Goal: Task Accomplishment & Management: Manage account settings

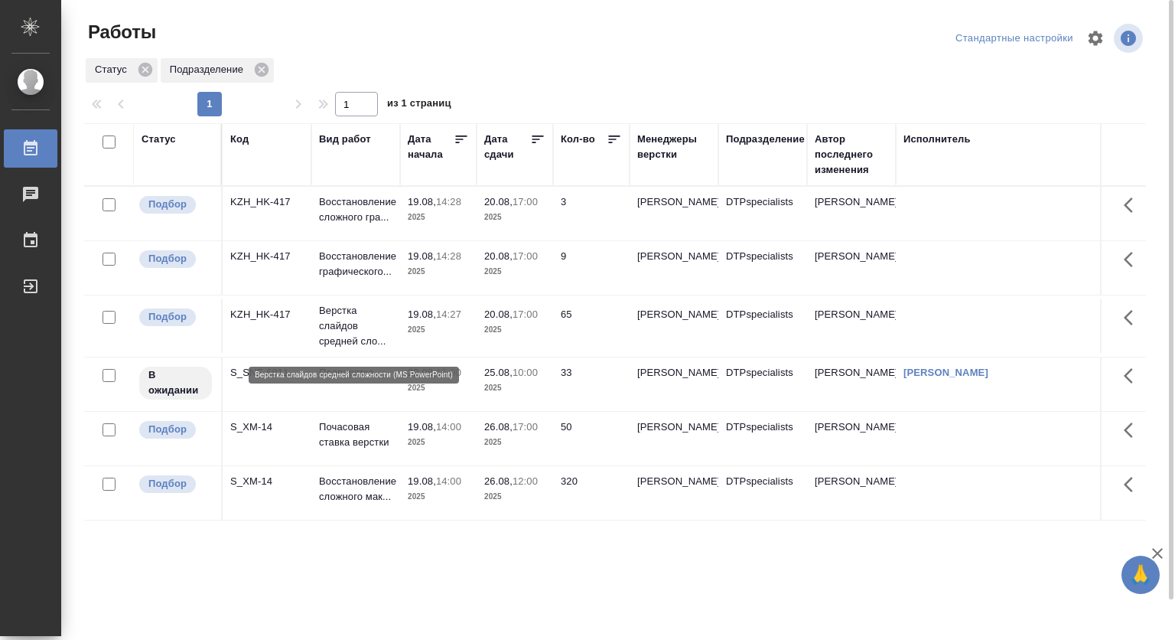
click at [352, 321] on p "Верстка слайдов средней сло..." at bounding box center [355, 326] width 73 height 46
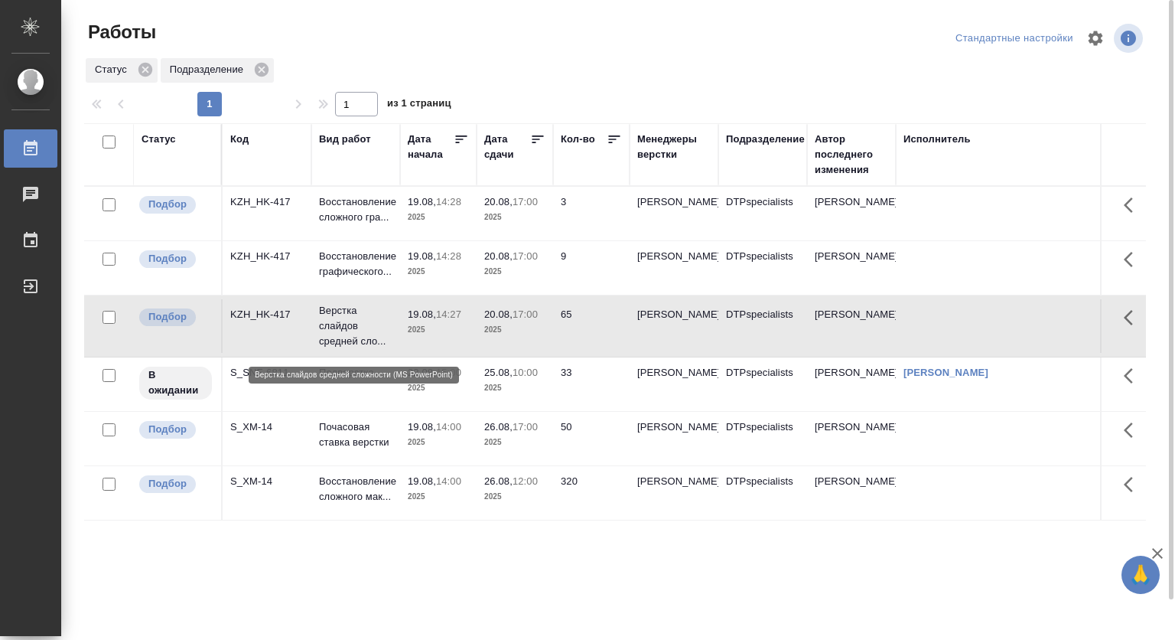
click at [351, 319] on p "Верстка слайдов средней сло..." at bounding box center [355, 326] width 73 height 46
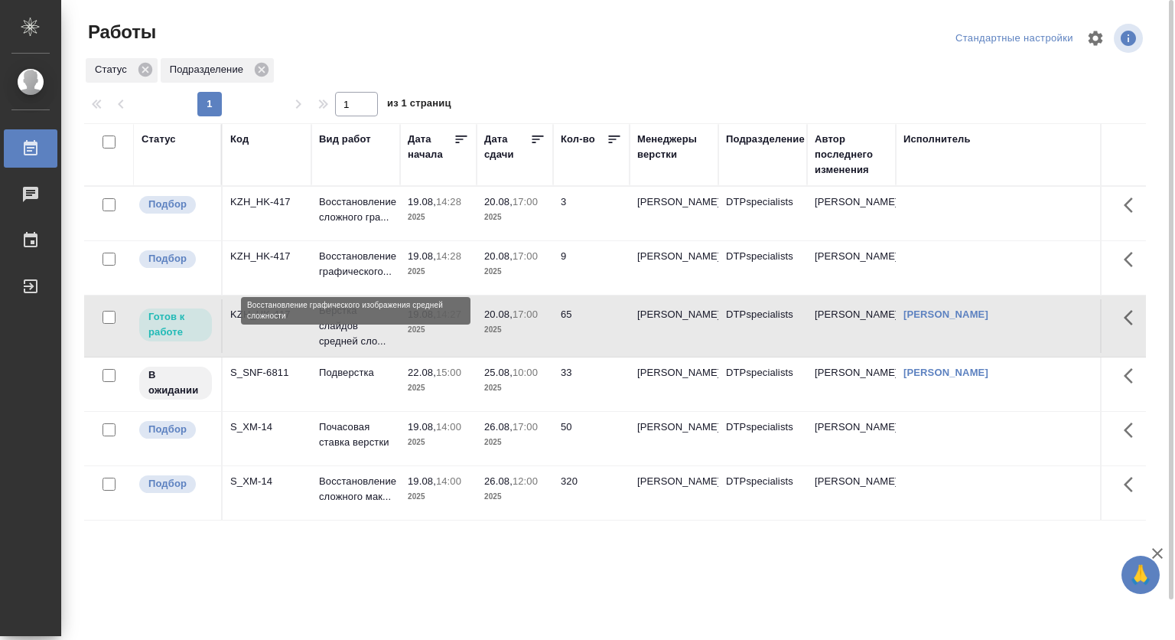
click at [346, 269] on p "Восстановление графического..." at bounding box center [355, 264] width 73 height 31
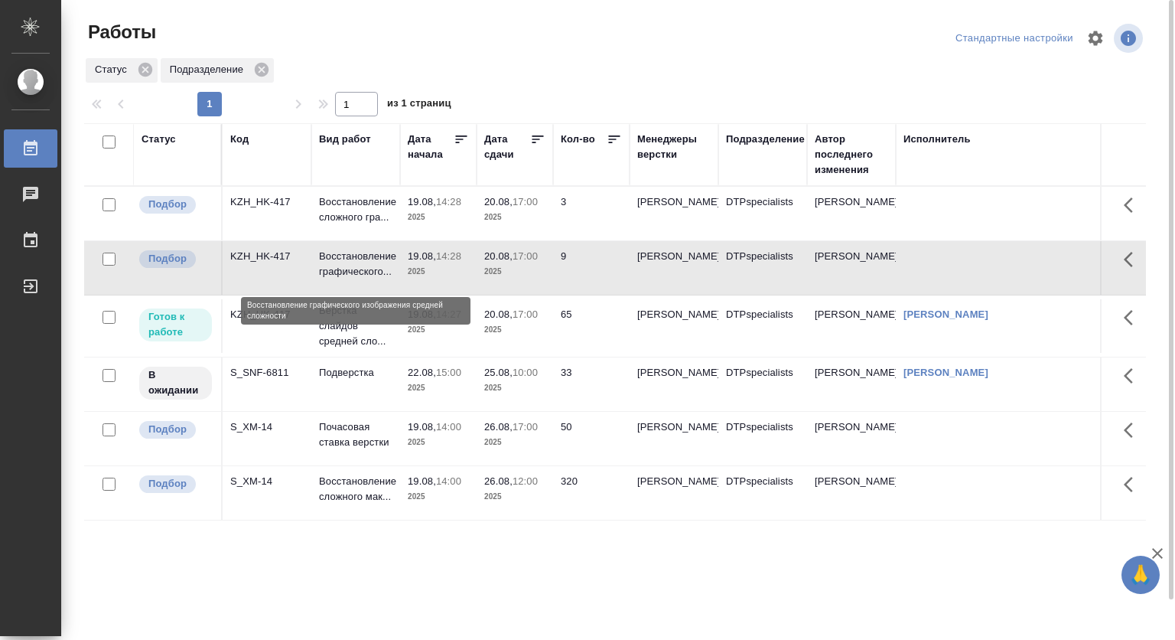
click at [346, 269] on p "Восстановление графического..." at bounding box center [355, 264] width 73 height 31
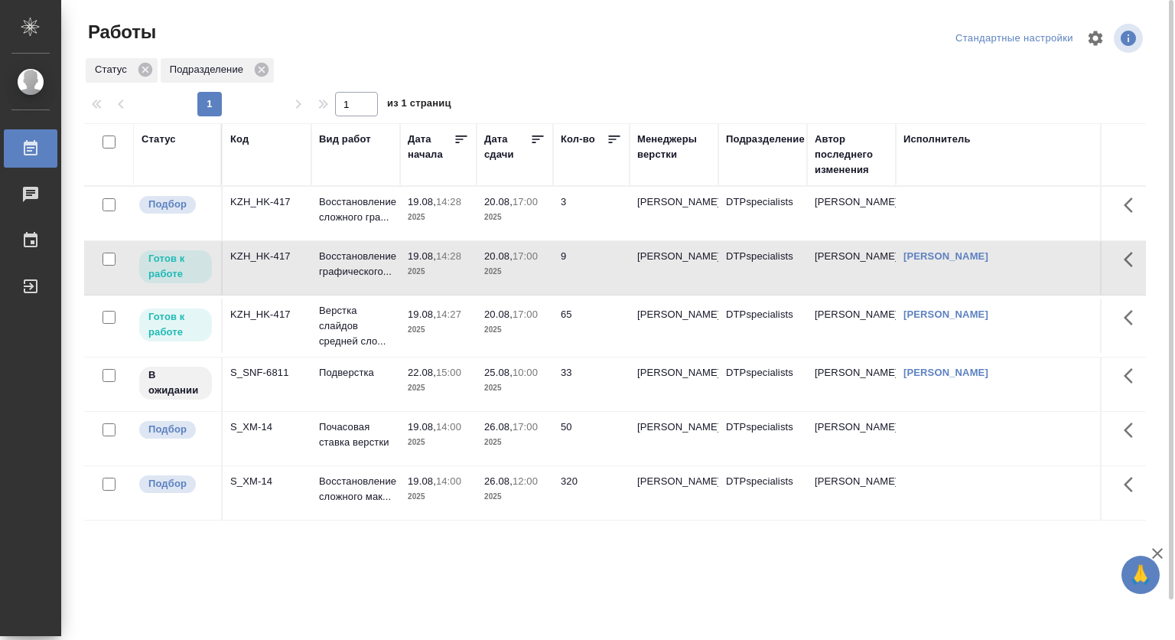
click at [487, 204] on p "20.08," at bounding box center [498, 201] width 28 height 11
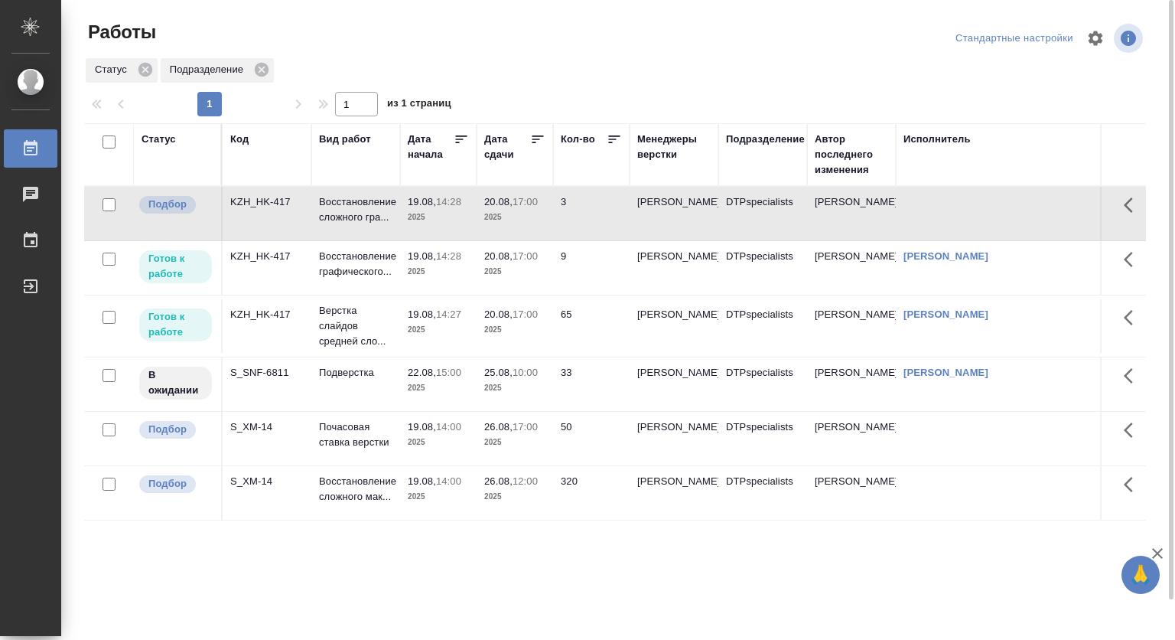
click at [487, 204] on p "20.08," at bounding box center [498, 201] width 28 height 11
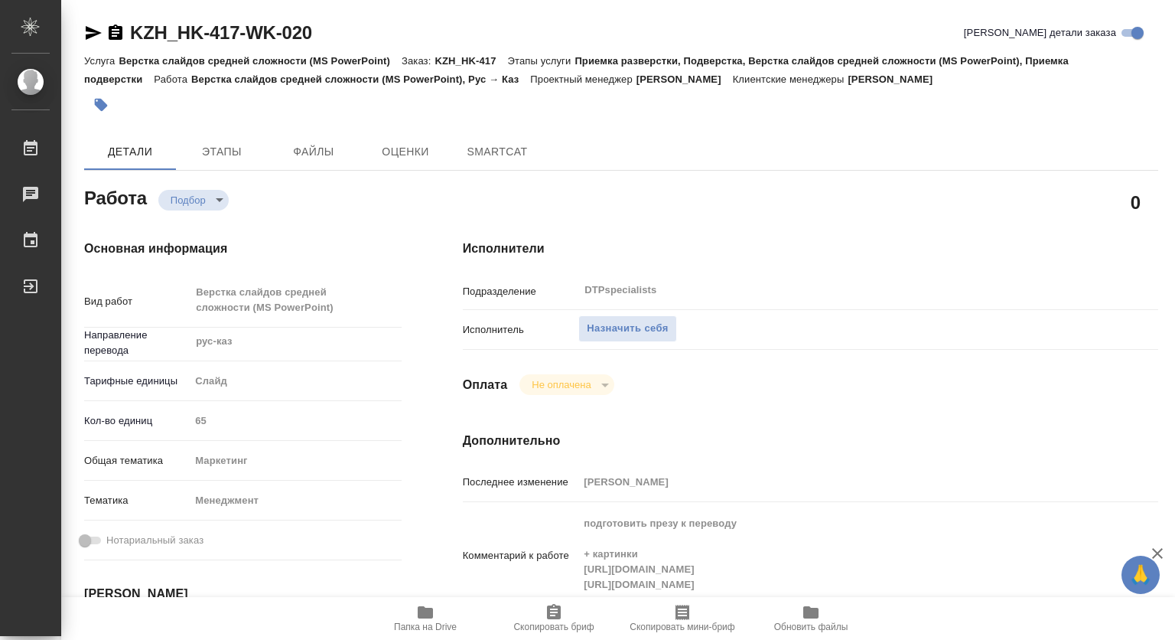
type textarea "x"
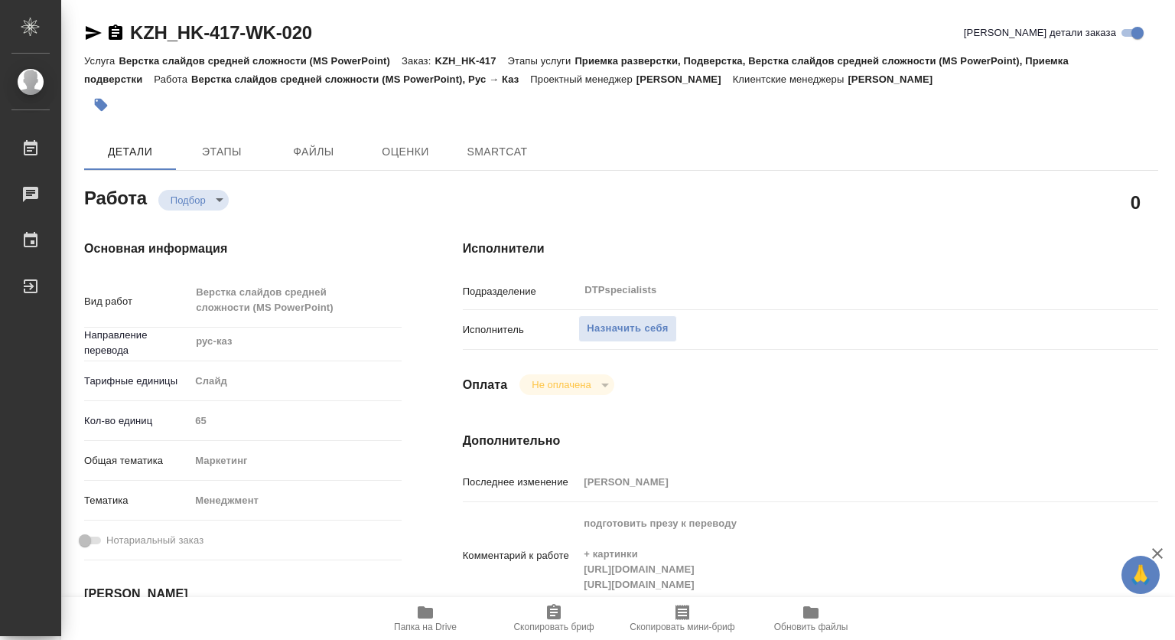
type textarea "x"
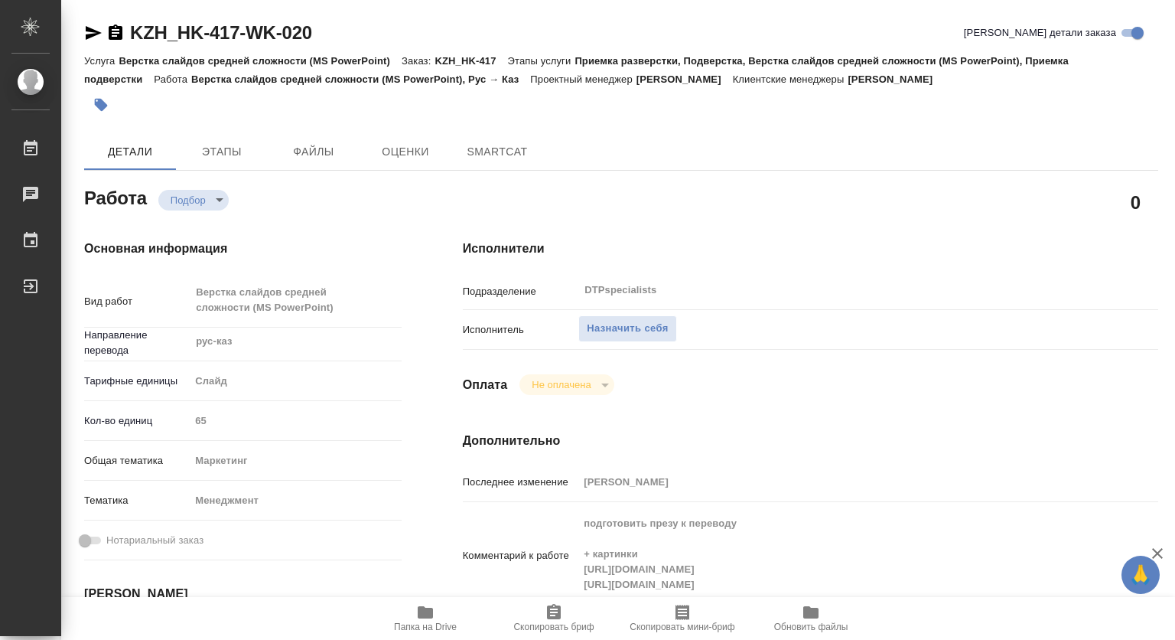
type textarea "x"
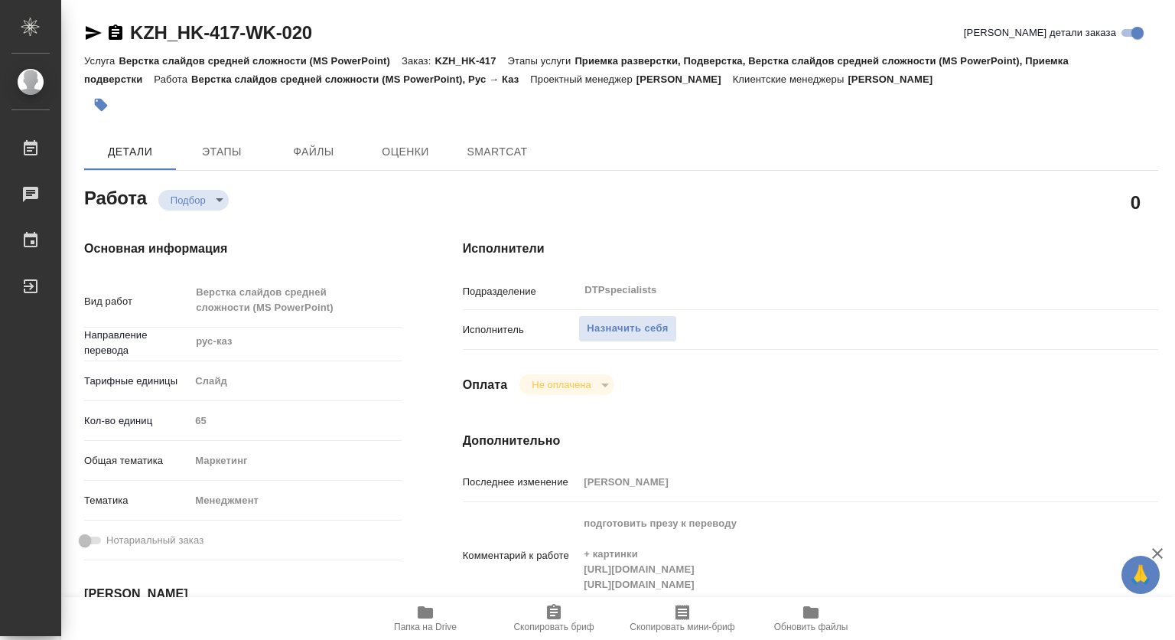
type textarea "x"
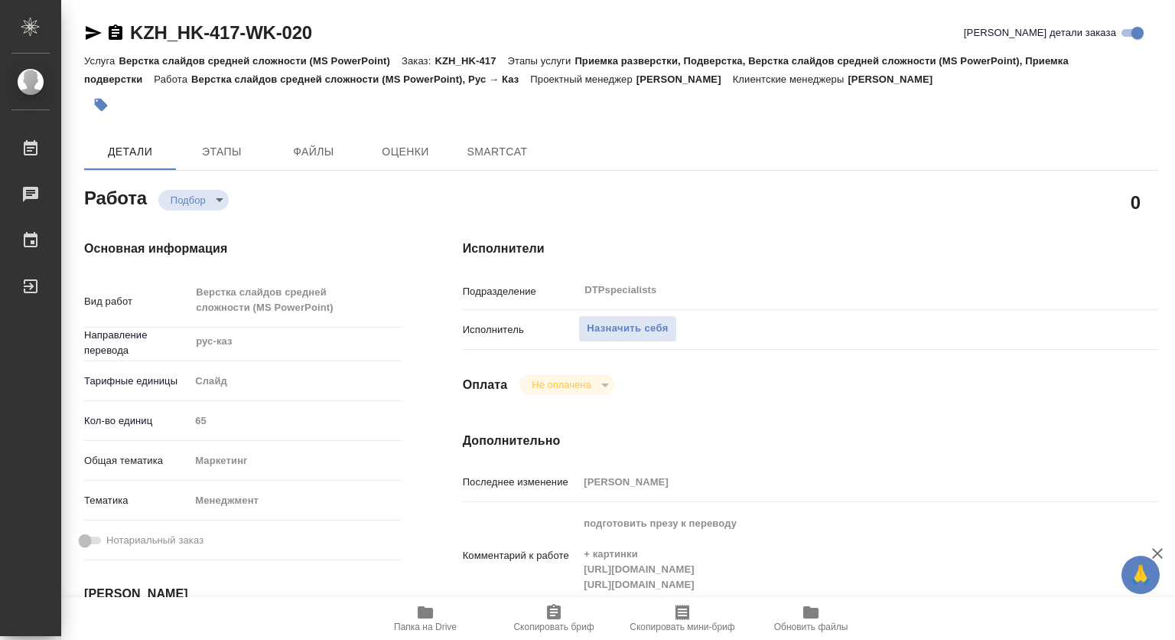
type textarea "x"
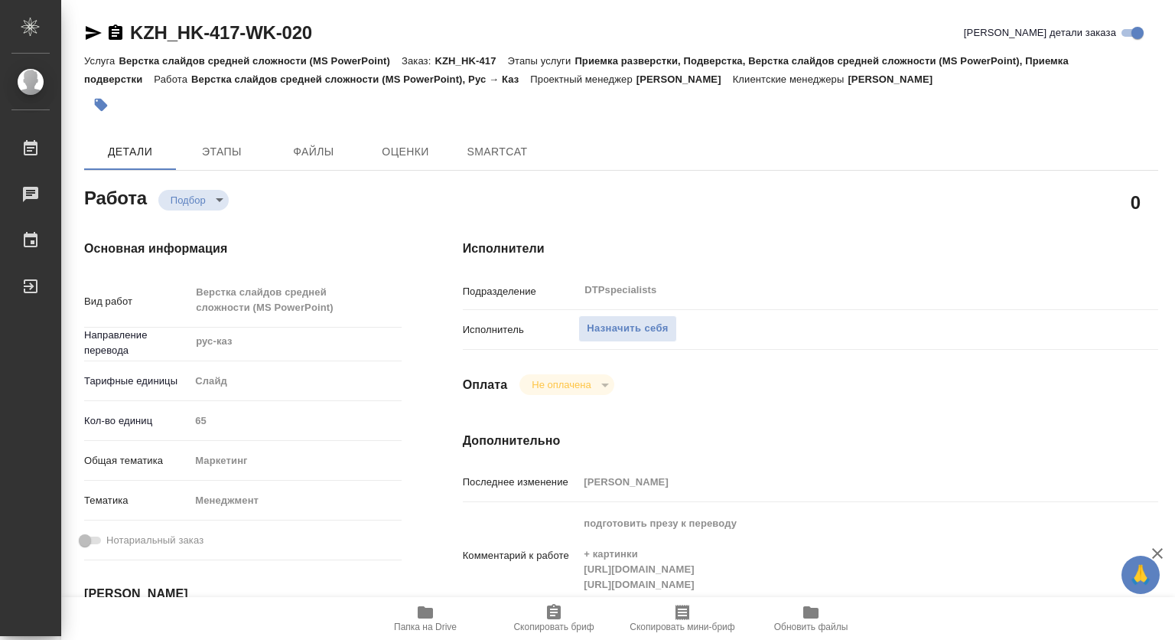
type textarea "x"
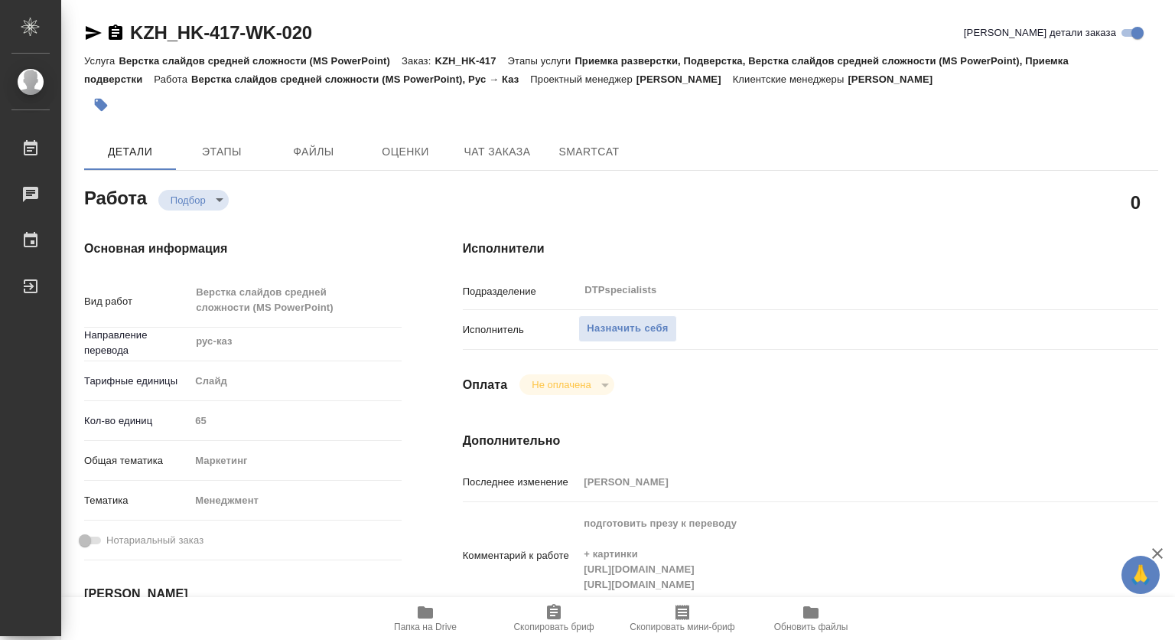
click at [435, 615] on span "Папка на Drive" at bounding box center [425, 617] width 110 height 29
type textarea "x"
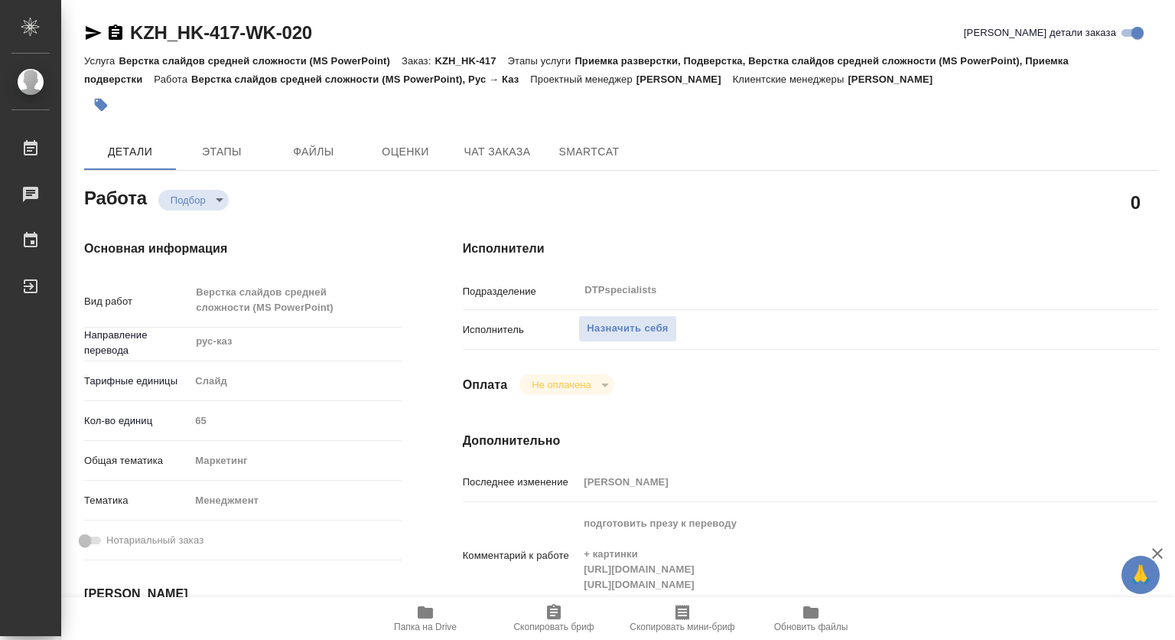
type textarea "x"
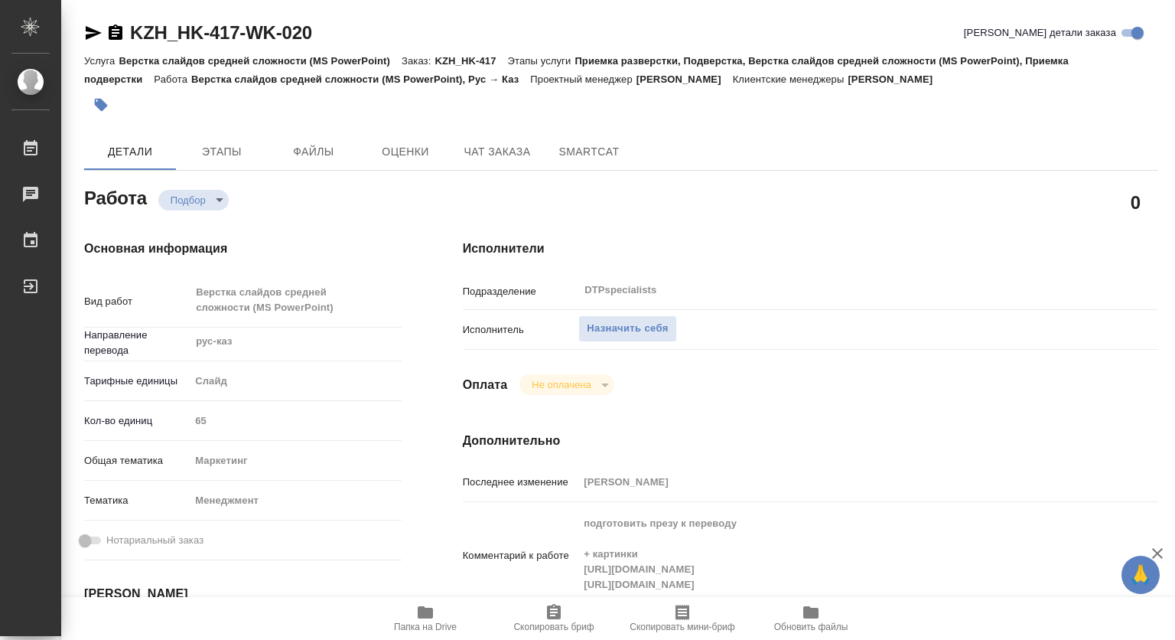
type textarea "x"
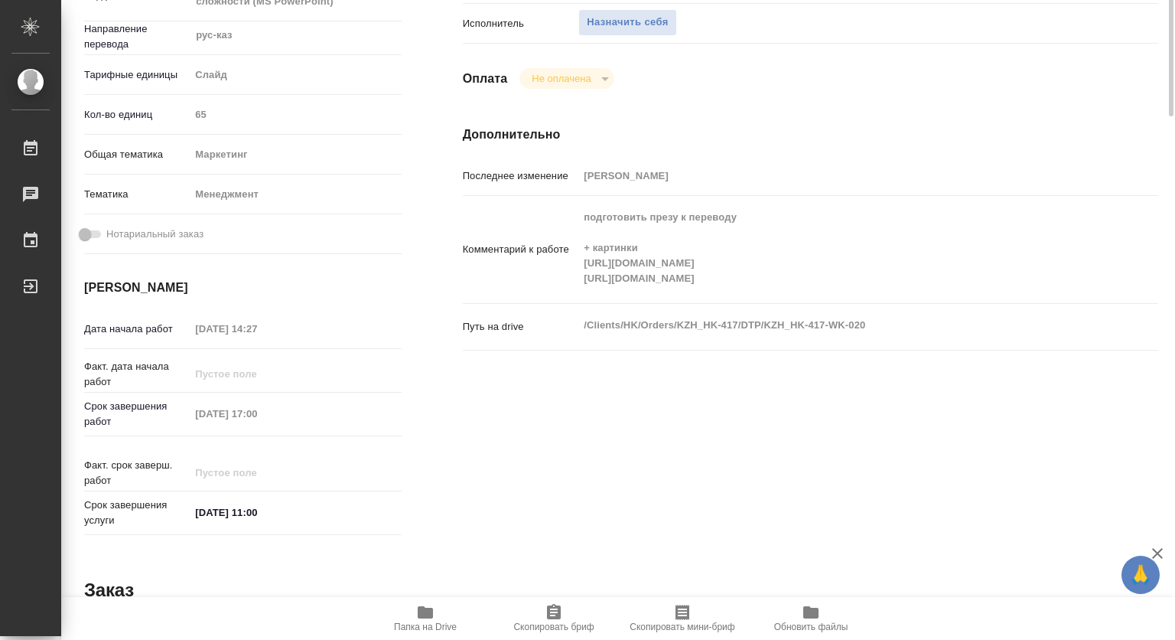
scroll to position [77, 0]
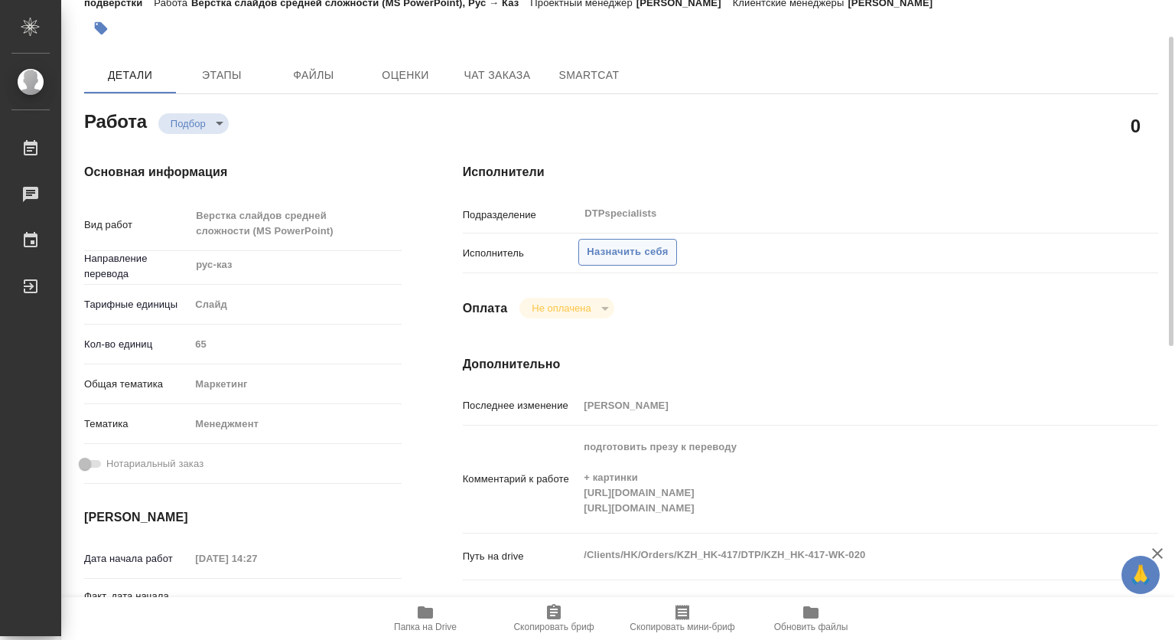
click at [631, 250] on span "Назначить себя" at bounding box center [627, 252] width 81 height 18
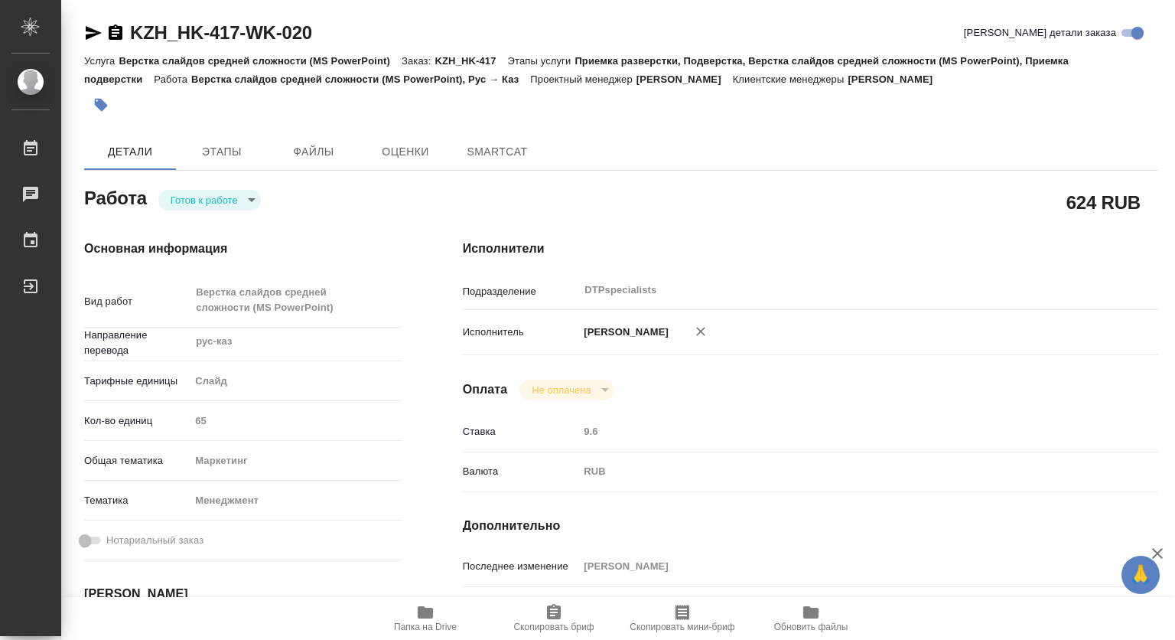
type textarea "x"
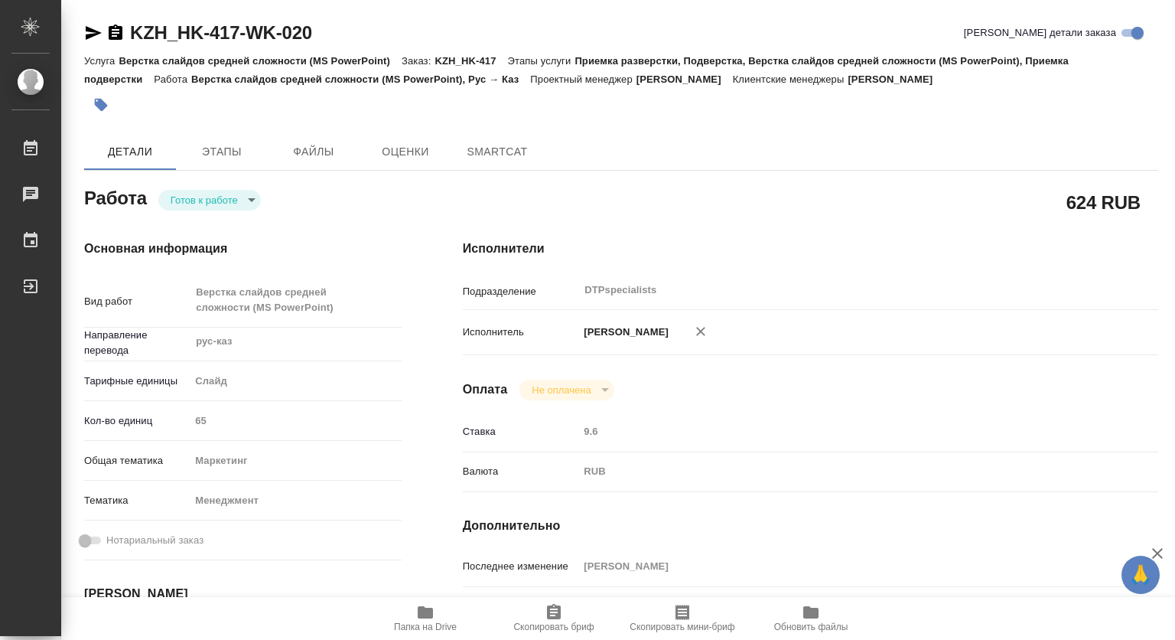
type textarea "x"
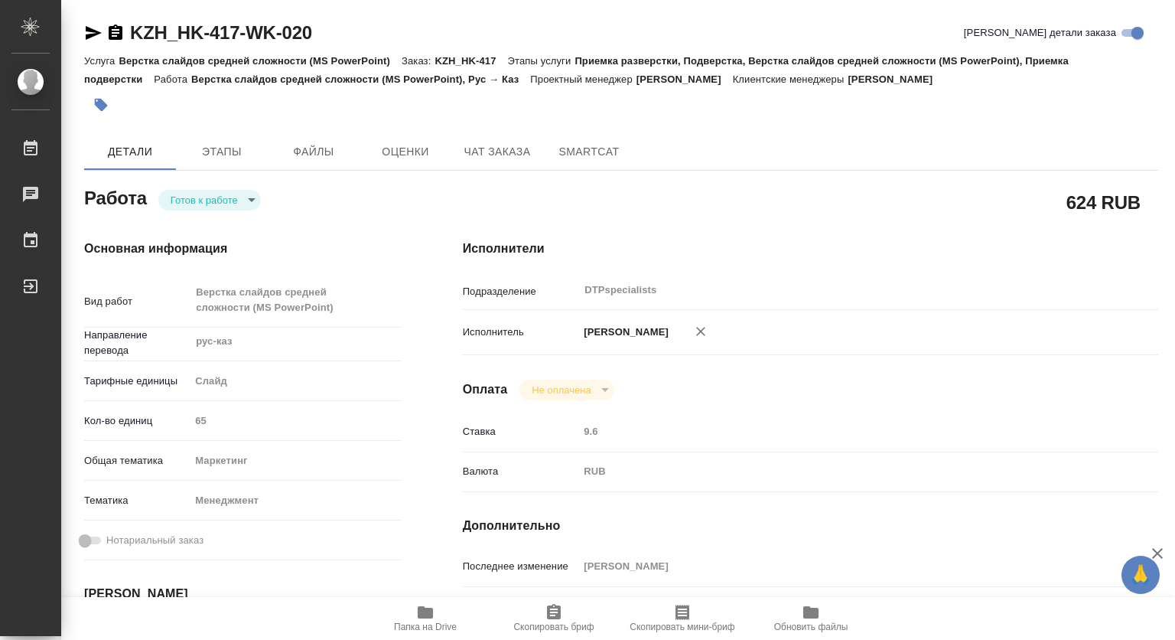
type textarea "x"
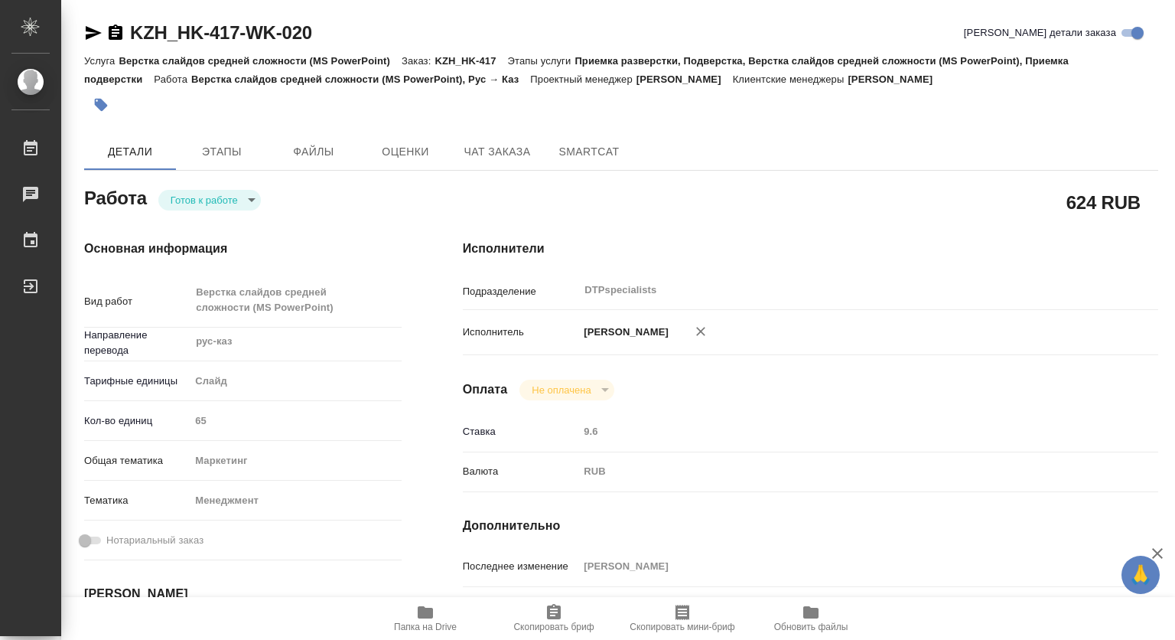
type textarea "x"
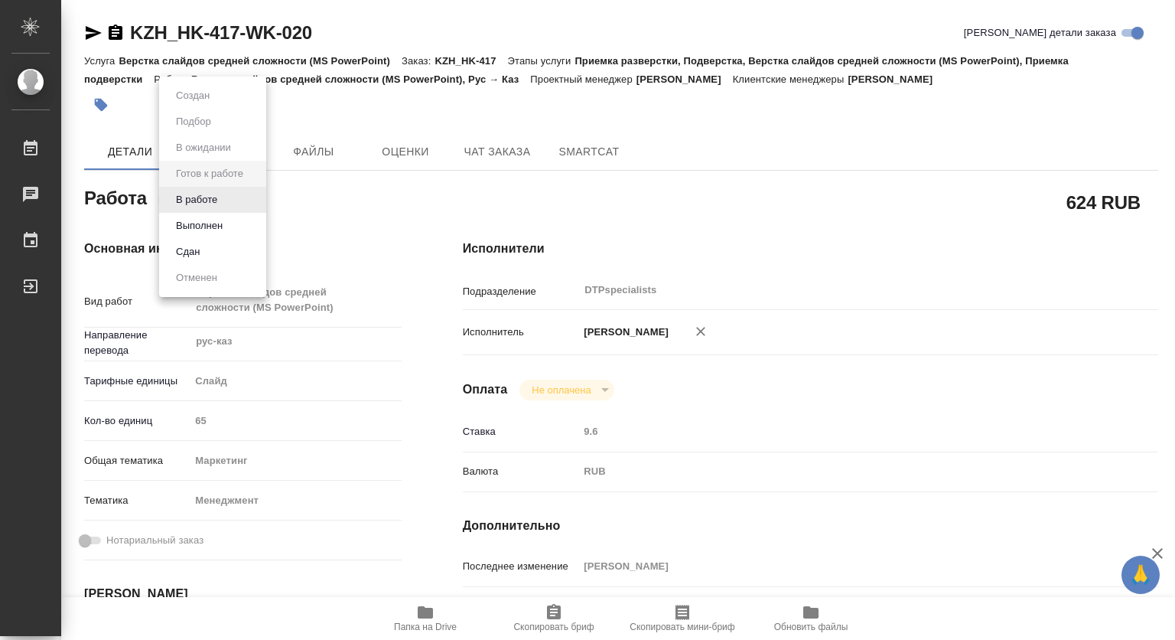
click at [248, 197] on body "🙏 .cls-1 fill:#fff; AWATERA [PERSON_NAME] 0 Чаты График Выйти KZH_HK-417-WK-020…" at bounding box center [587, 320] width 1175 height 640
click at [196, 195] on button "В работе" at bounding box center [196, 199] width 51 height 17
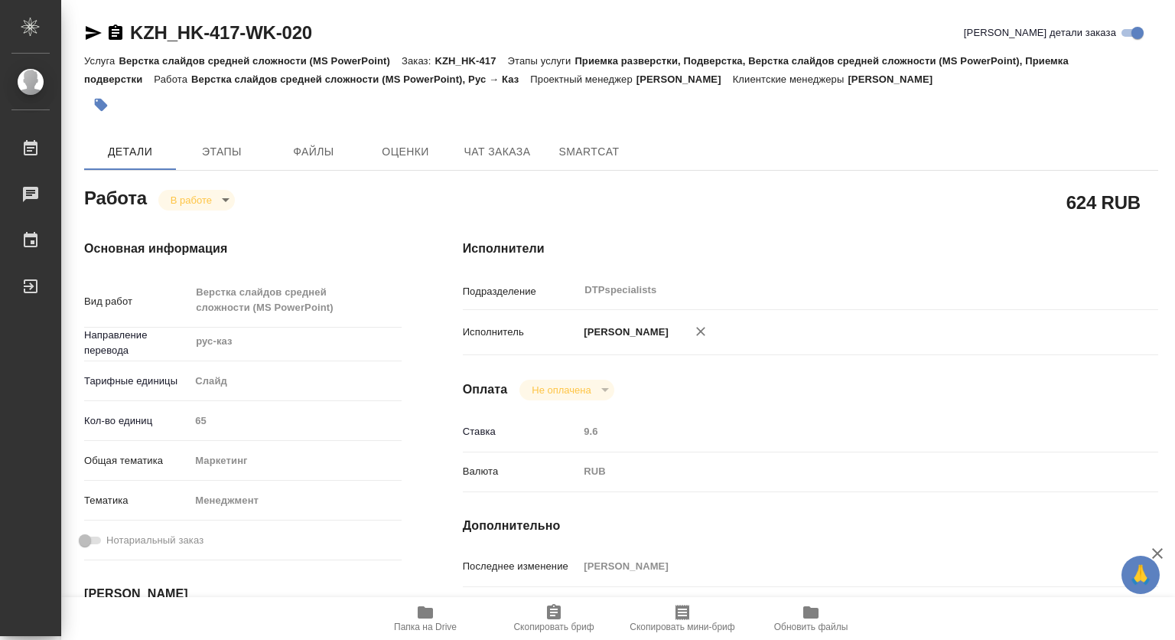
type textarea "x"
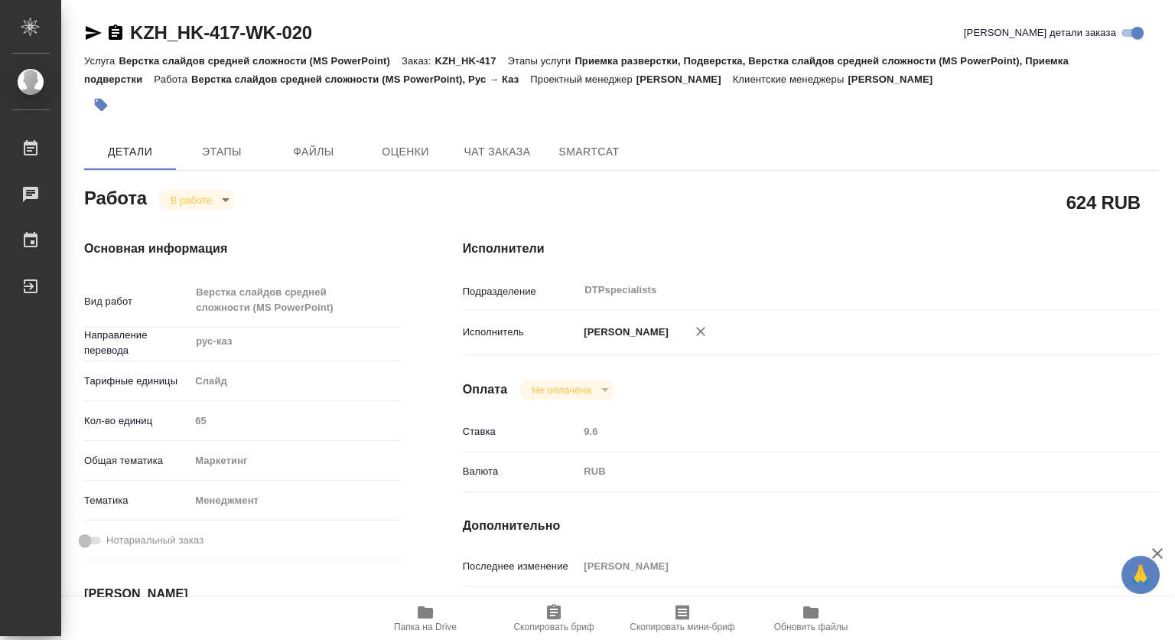
type textarea "x"
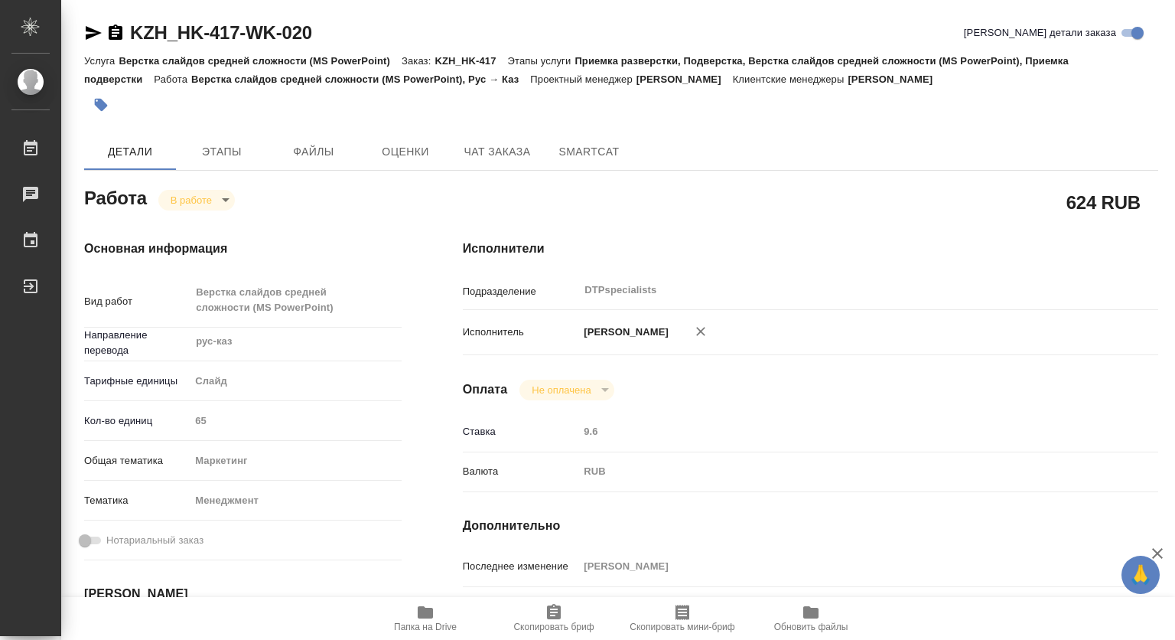
type textarea "x"
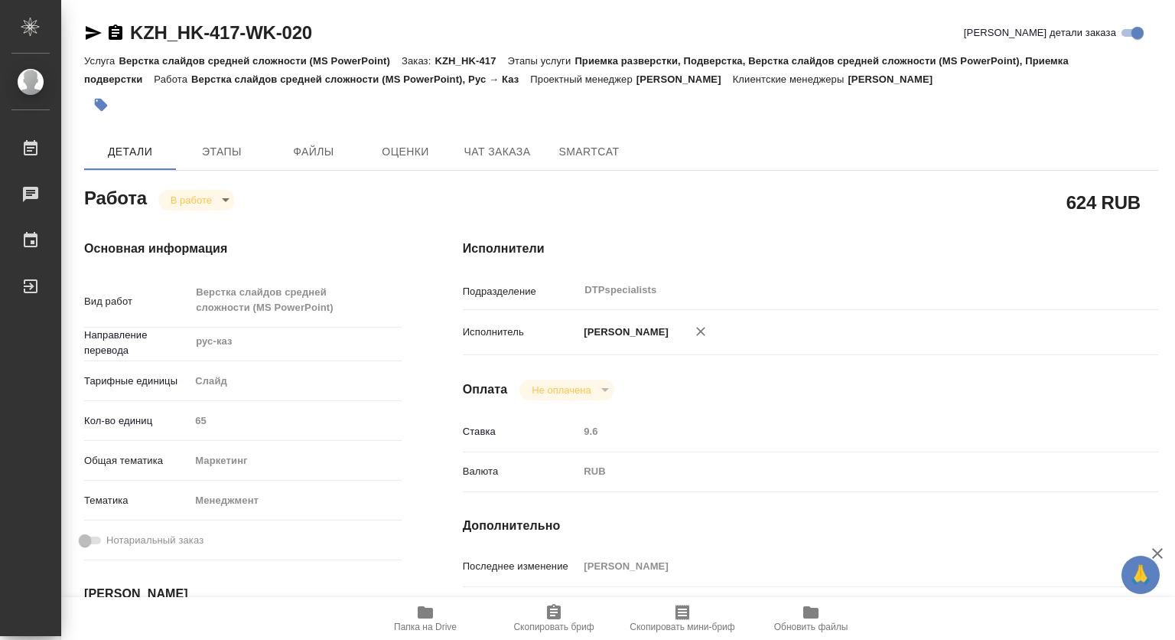
click at [116, 33] on icon "button" at bounding box center [115, 33] width 18 height 18
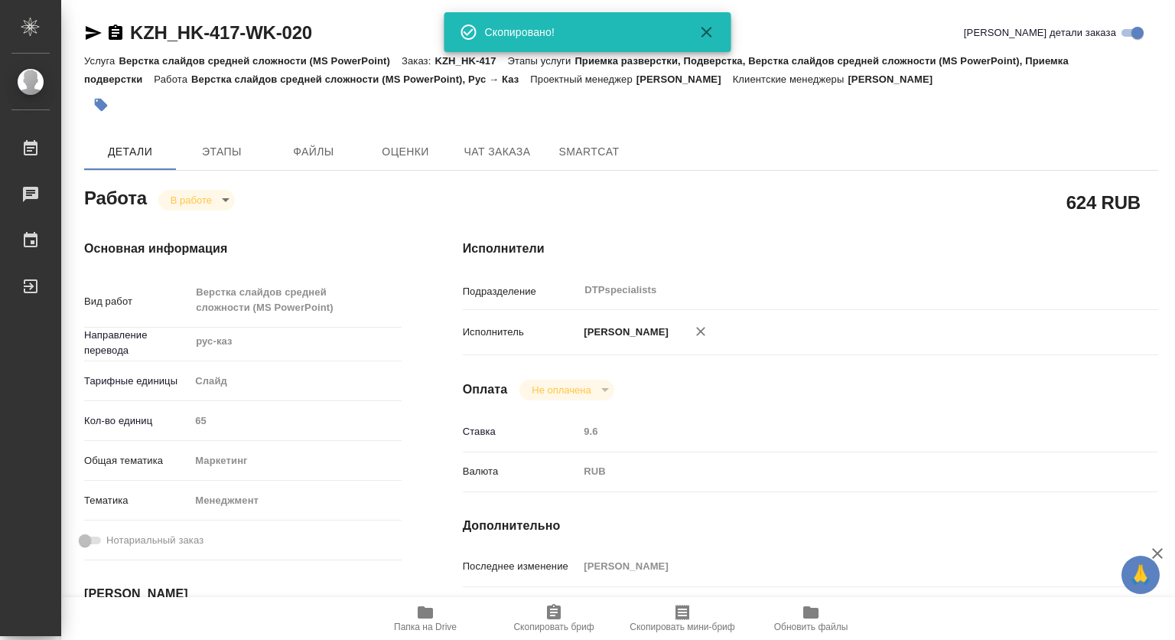
type textarea "x"
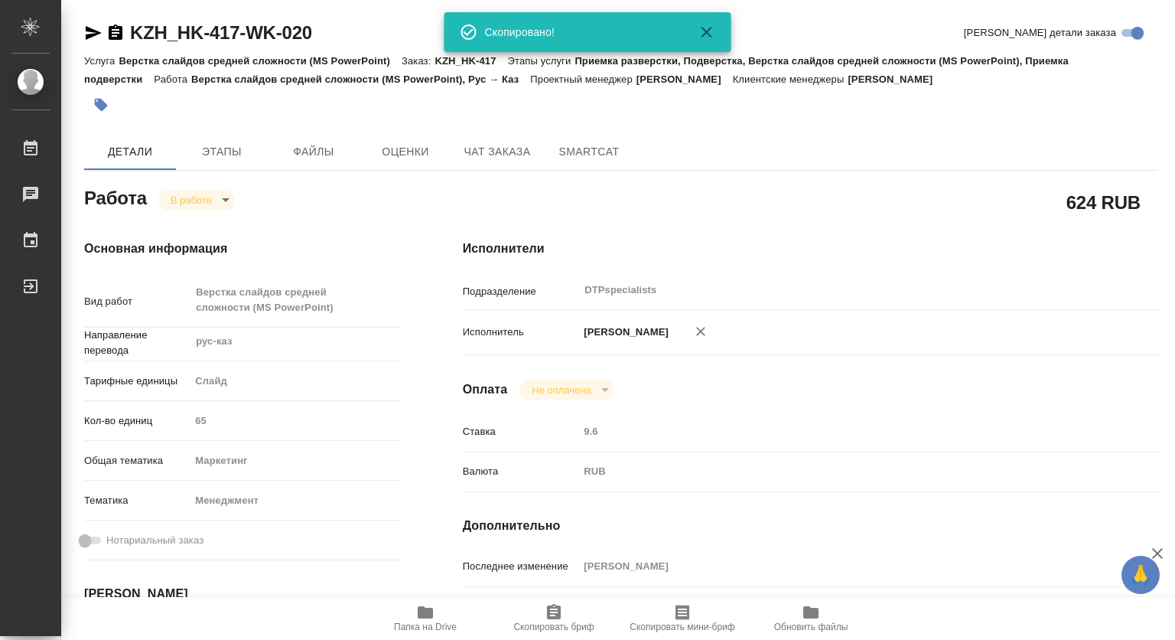
scroll to position [153, 0]
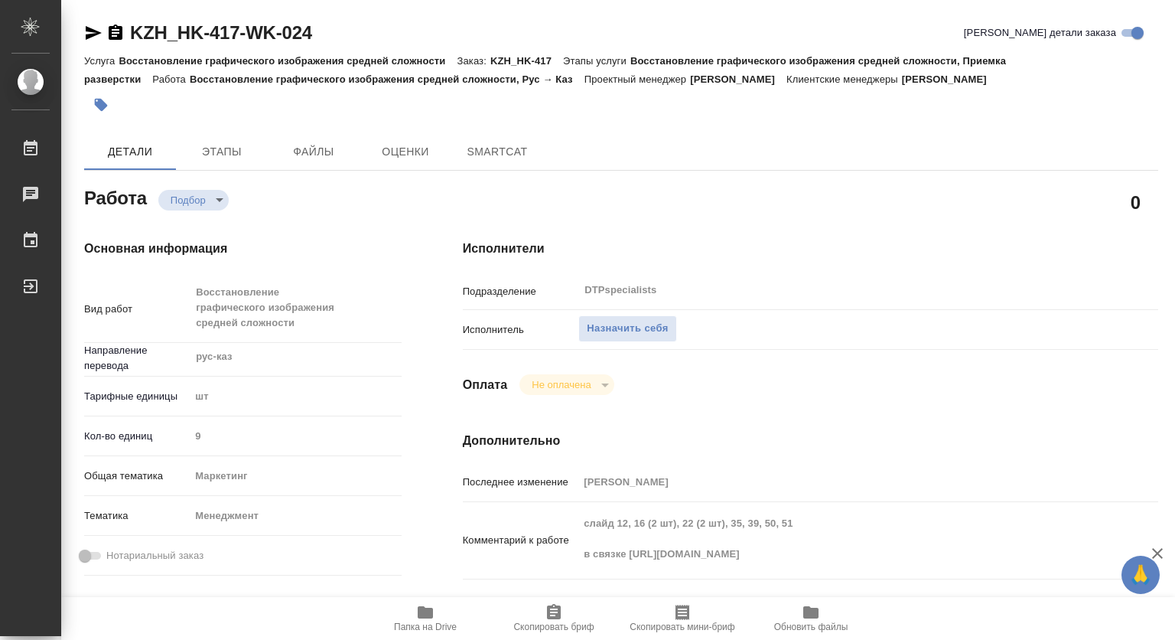
type textarea "x"
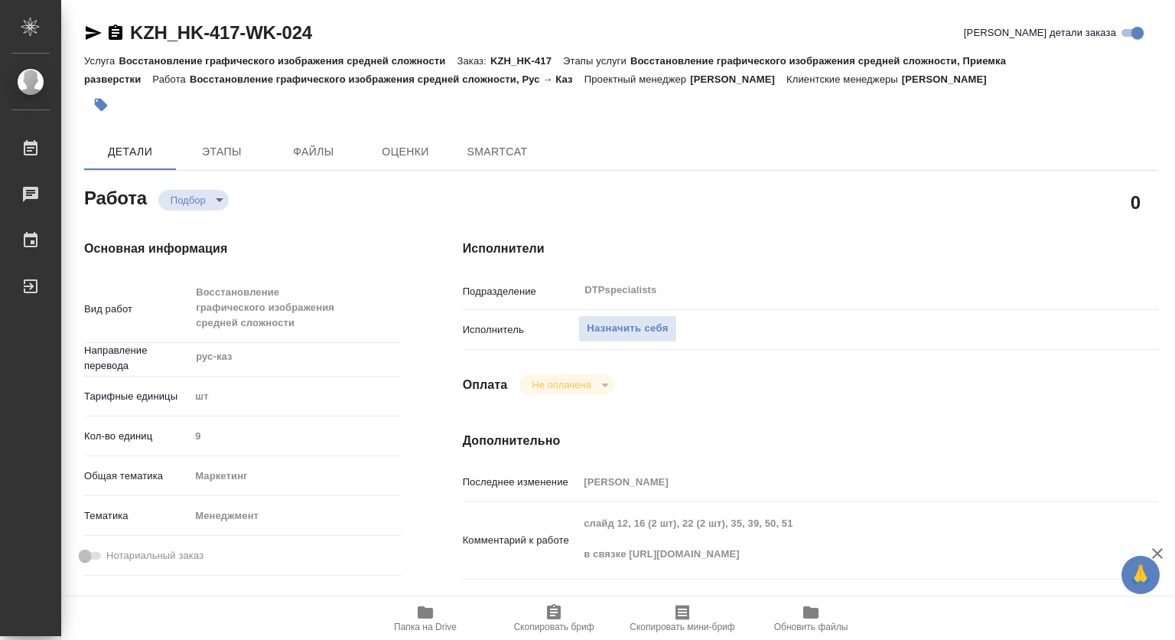
type textarea "x"
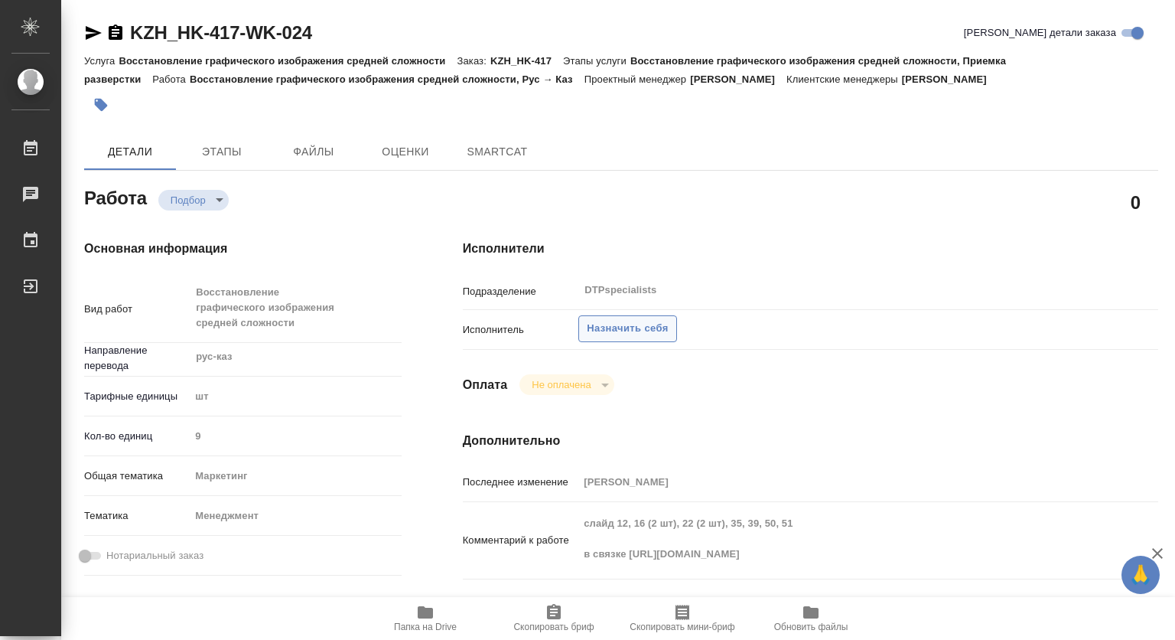
type textarea "x"
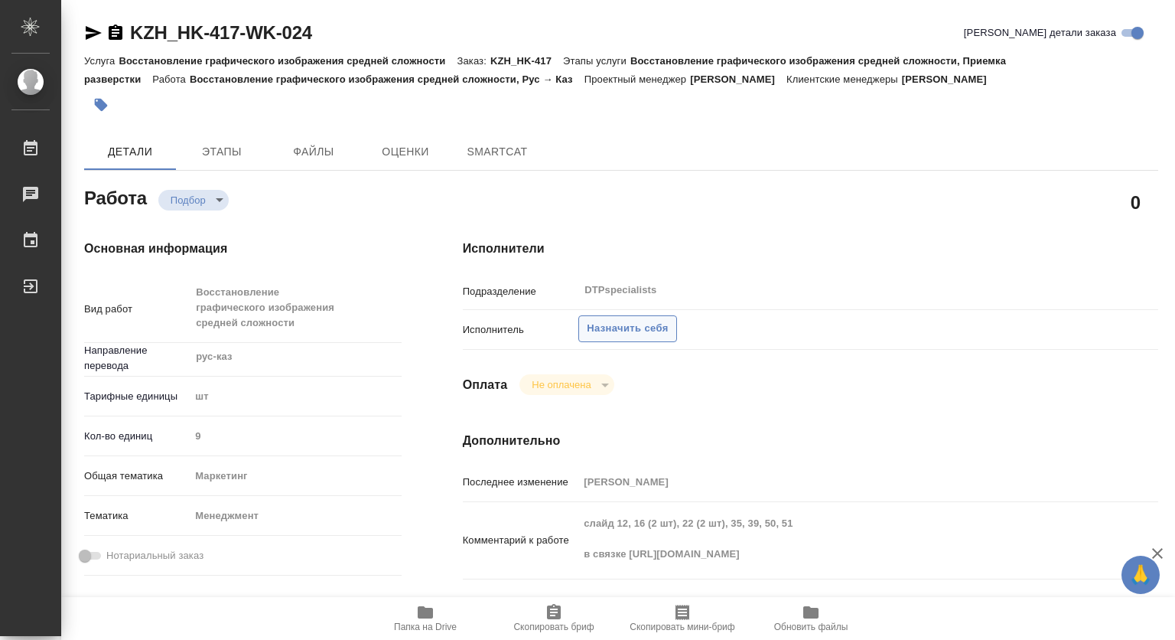
click at [657, 323] on span "Назначить себя" at bounding box center [627, 329] width 81 height 18
type textarea "x"
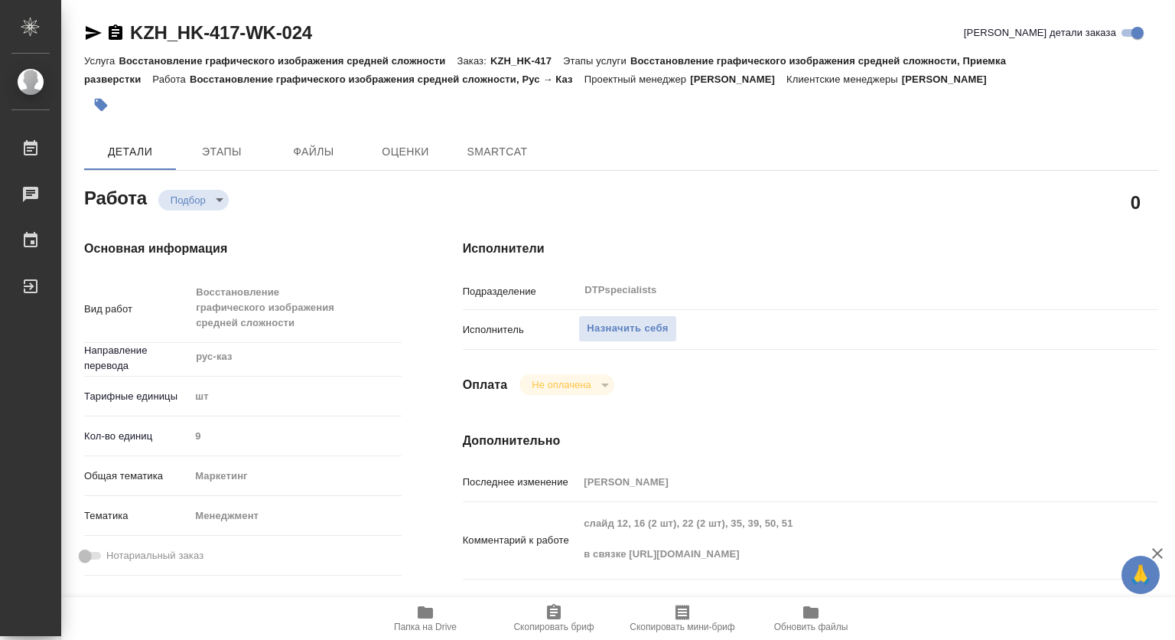
type textarea "x"
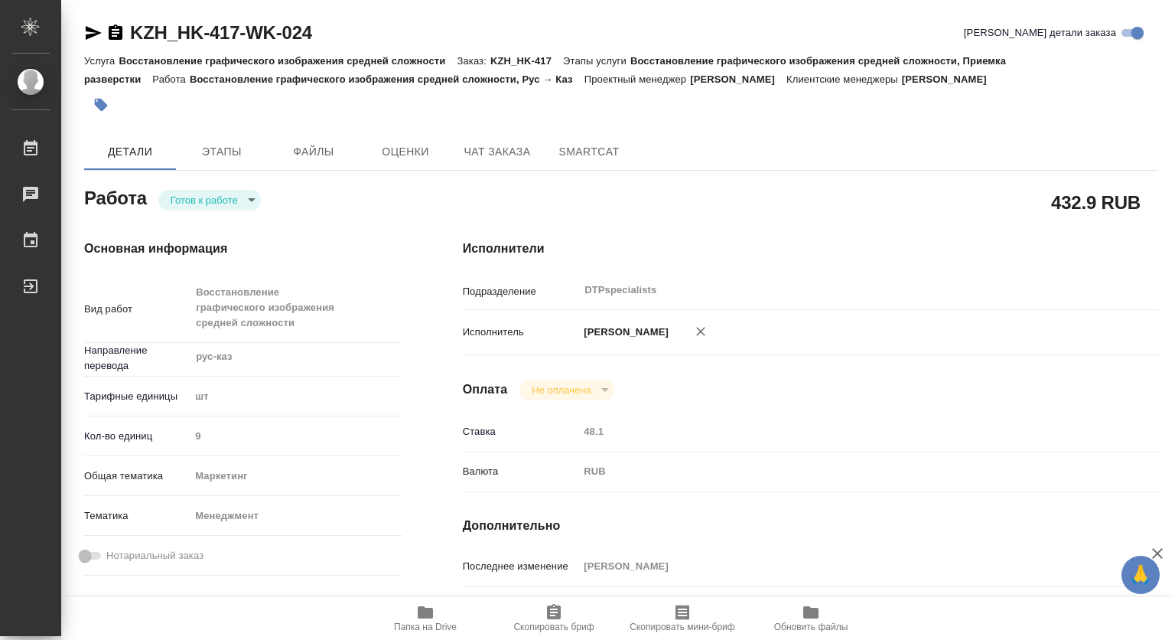
type textarea "x"
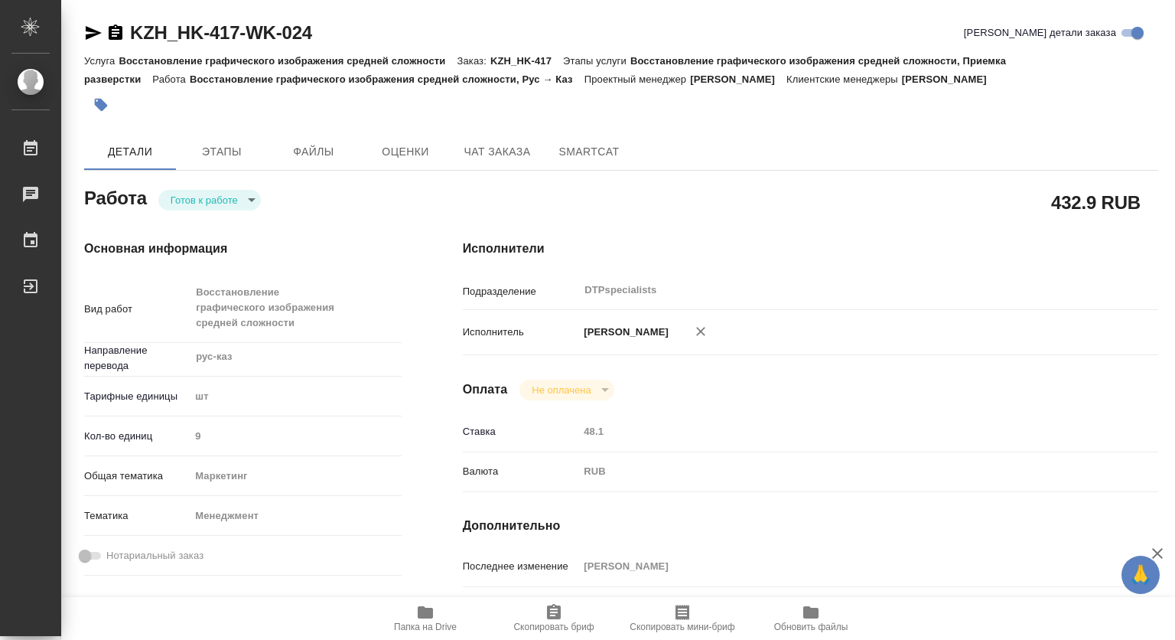
type textarea "x"
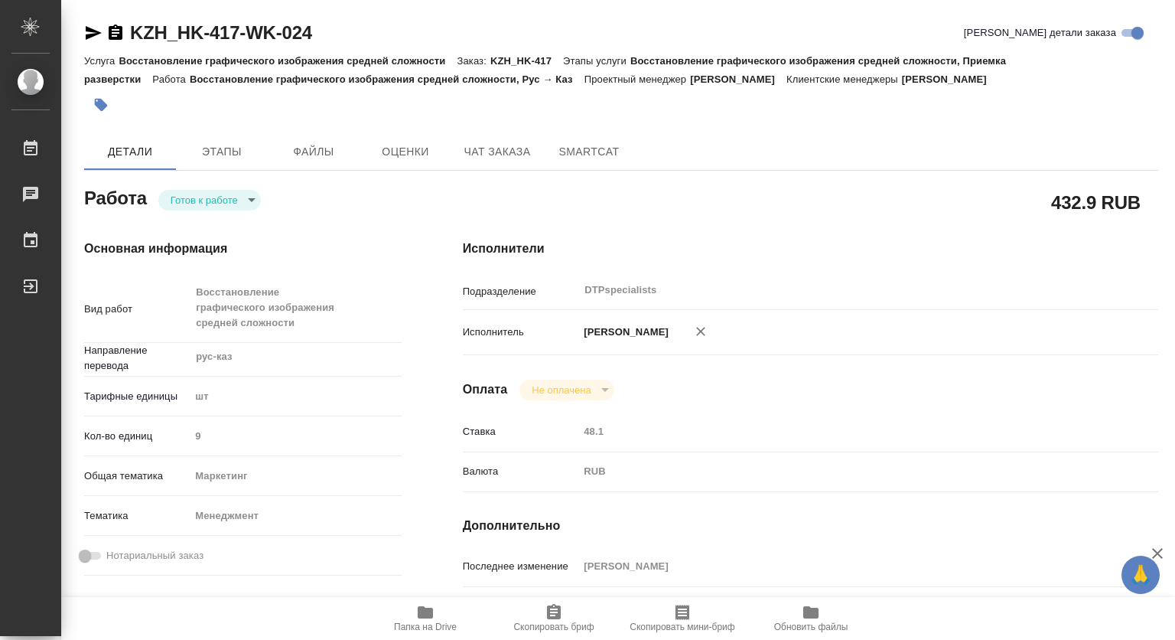
click at [214, 196] on body "🙏 .cls-1 fill:#fff; AWATERA Kovtun Svetlana Работы 0 Чаты График Выйти KZH_HK-4…" at bounding box center [587, 320] width 1175 height 640
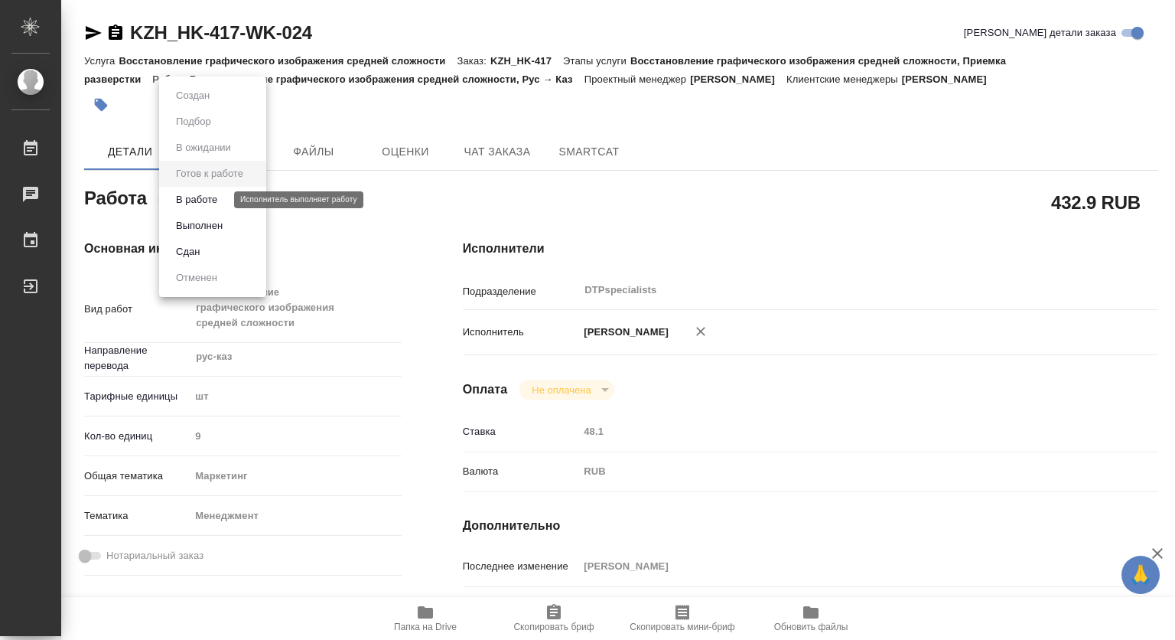
click at [193, 199] on button "В работе" at bounding box center [196, 199] width 51 height 17
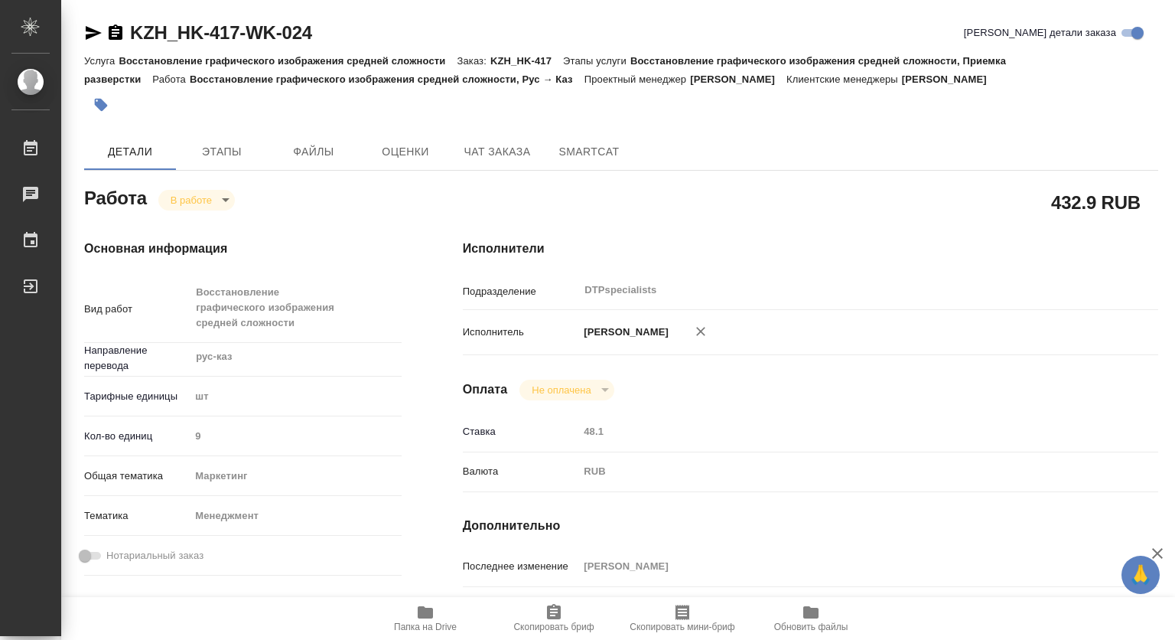
type textarea "x"
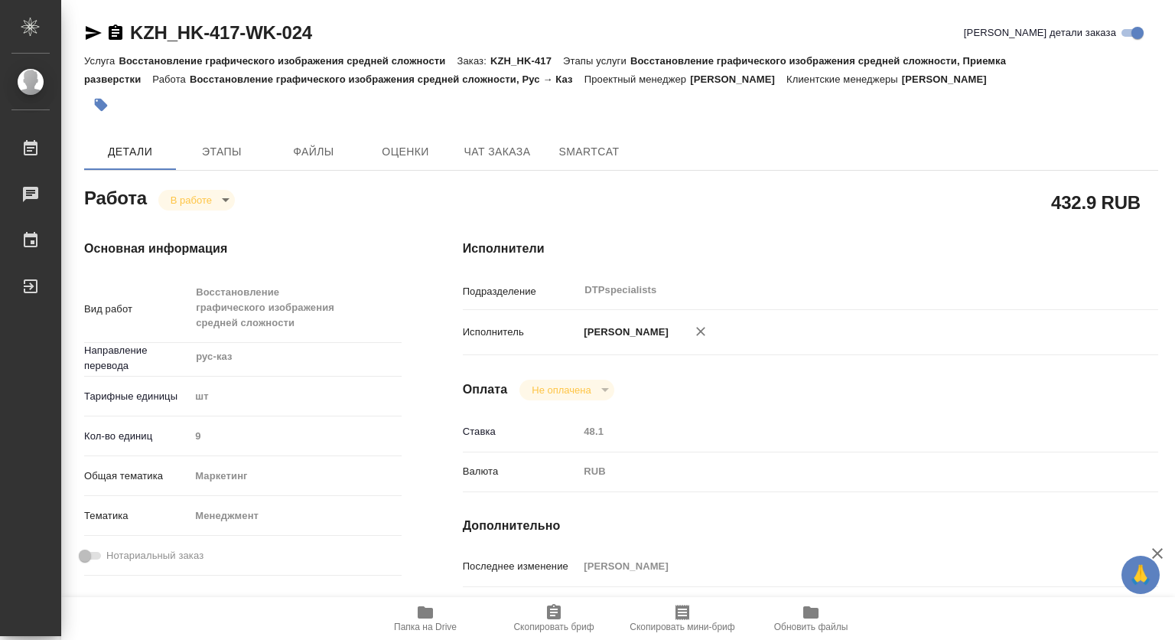
scroll to position [306, 0]
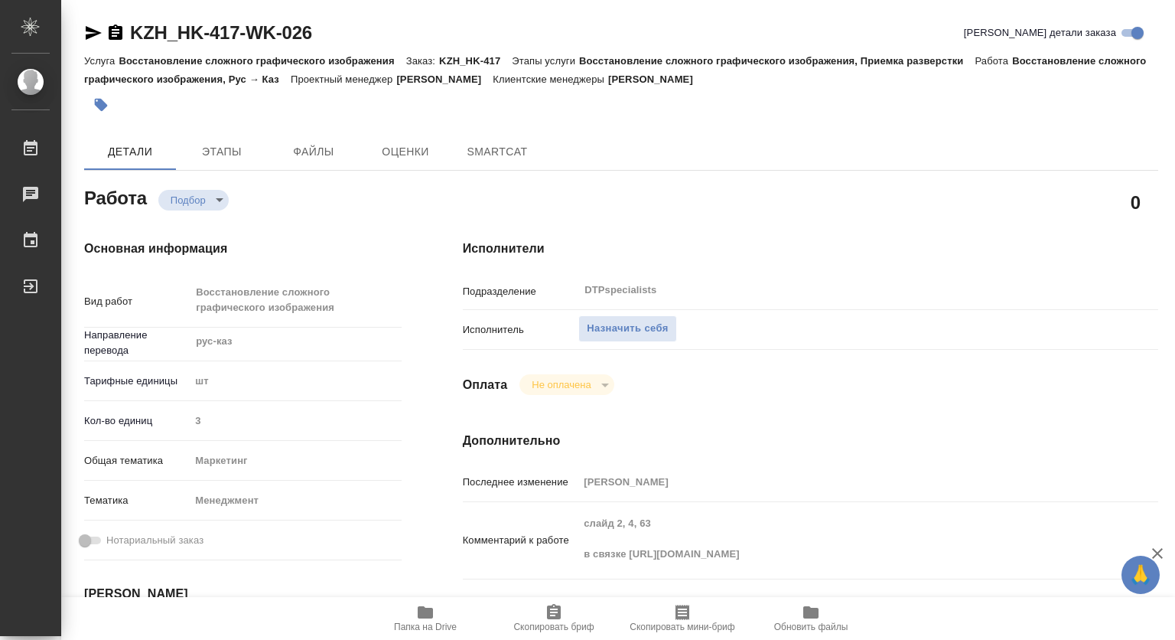
type textarea "x"
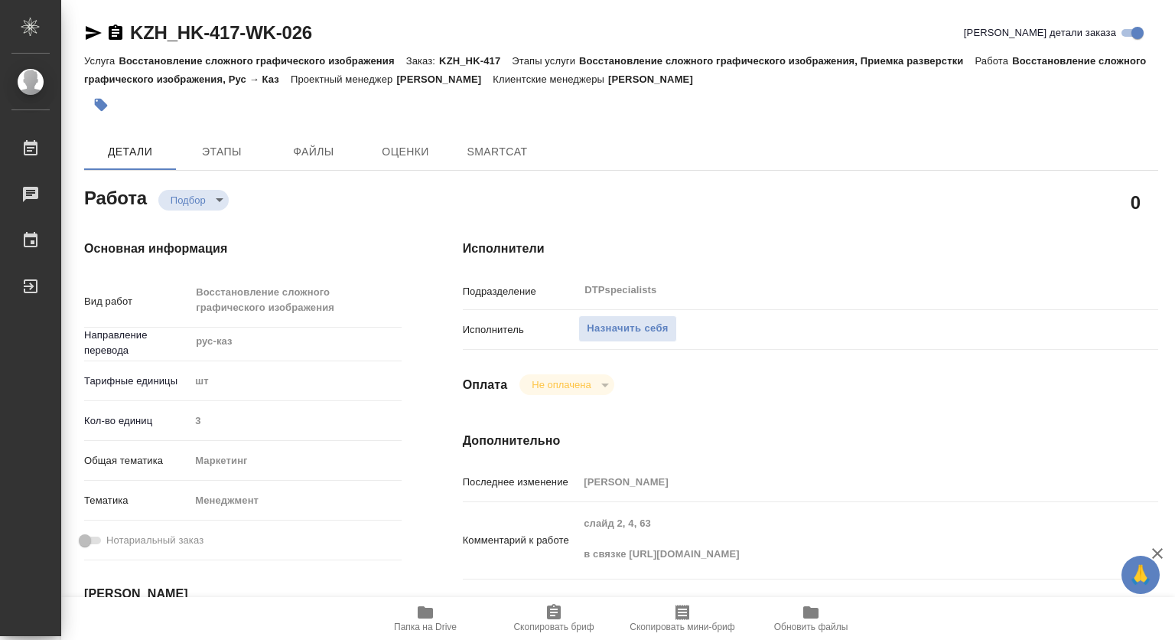
type textarea "x"
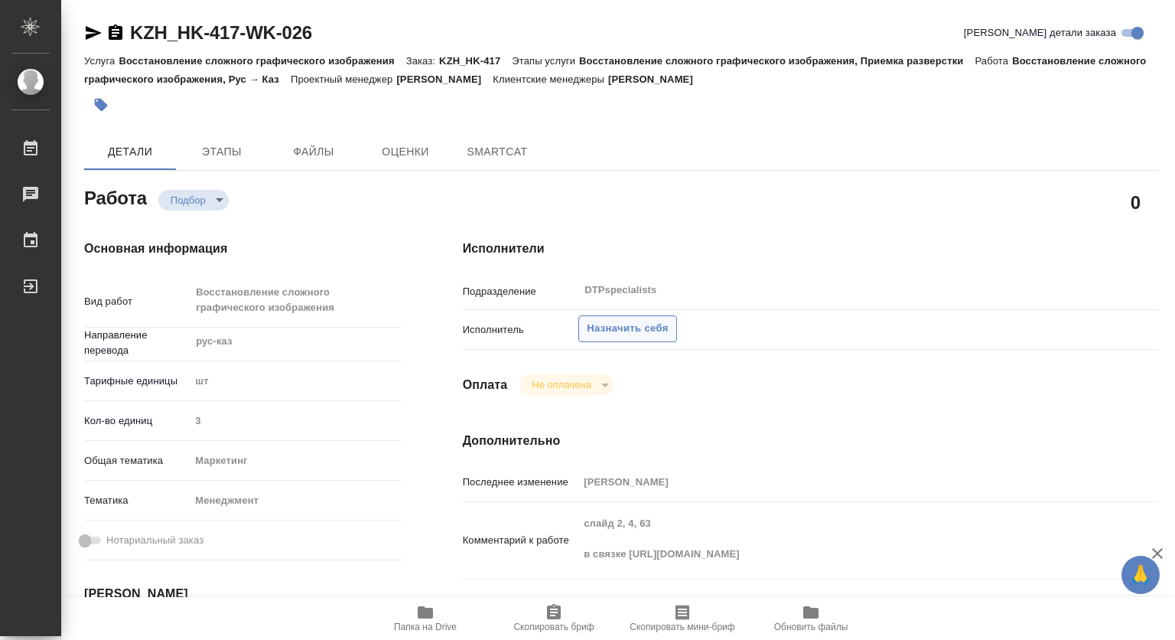
click at [651, 321] on span "Назначить себя" at bounding box center [627, 329] width 81 height 18
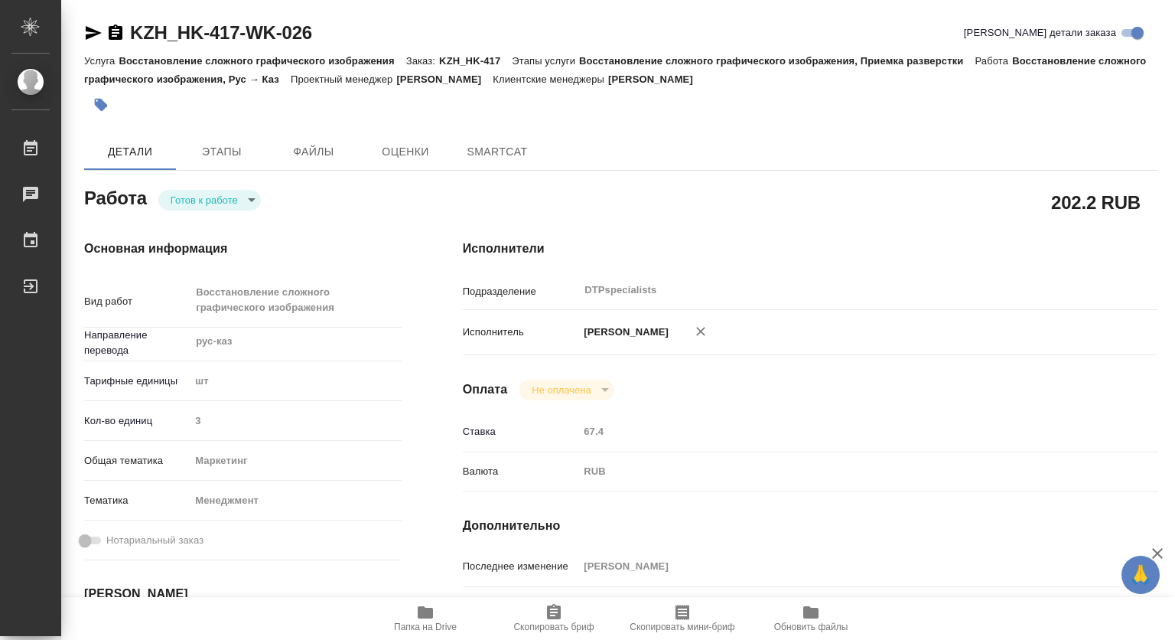
type textarea "x"
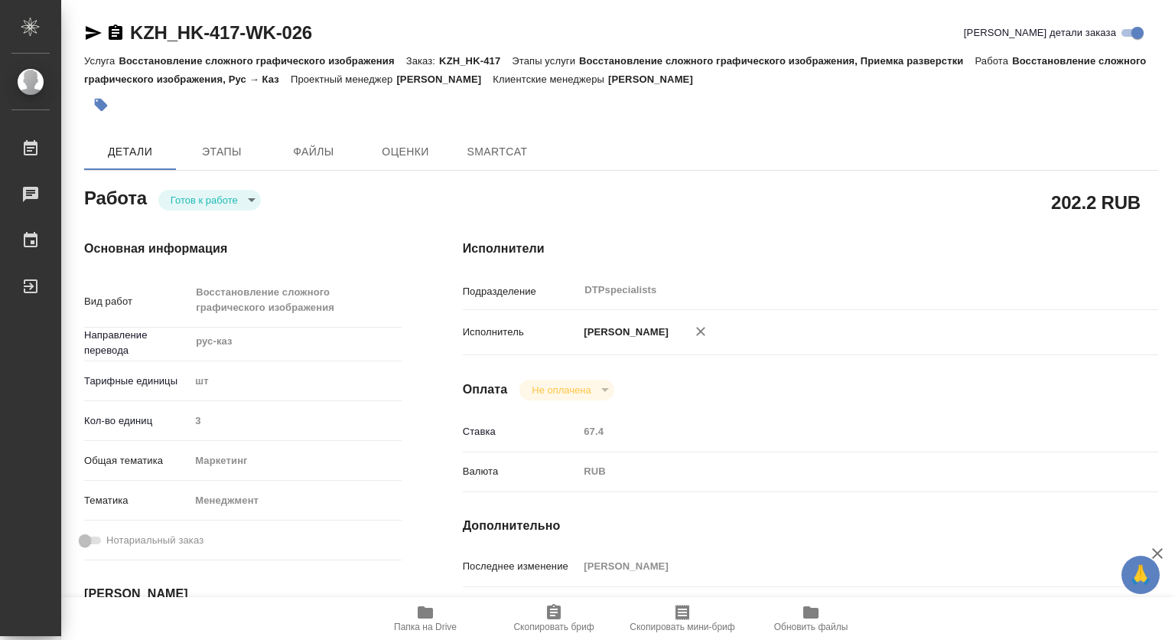
type textarea "x"
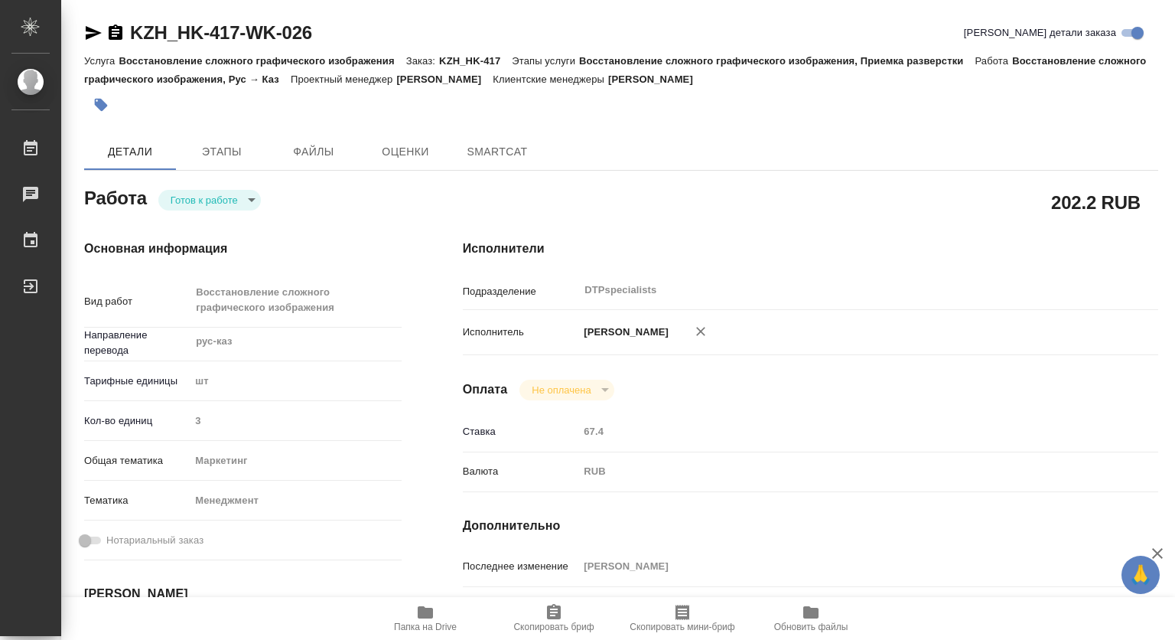
type textarea "x"
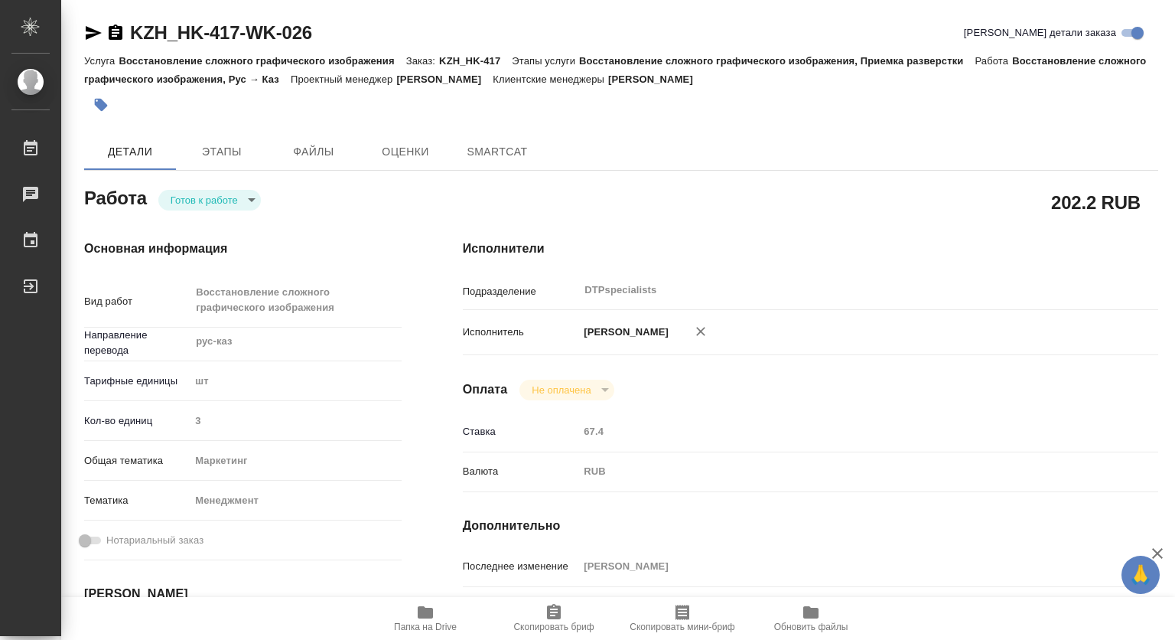
type textarea "x"
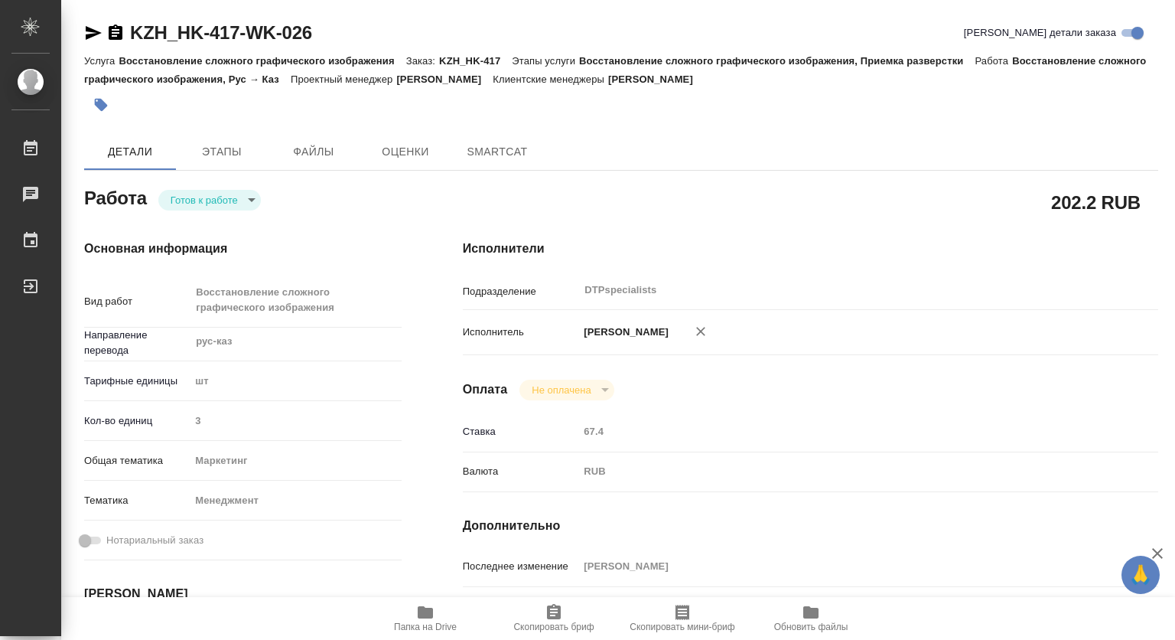
type textarea "x"
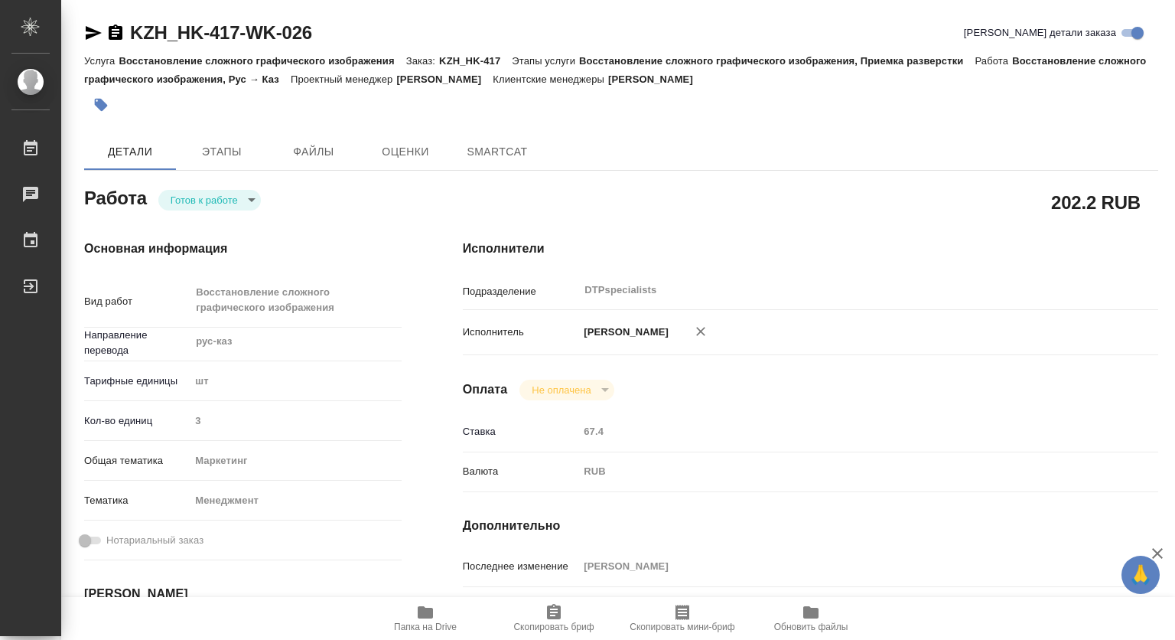
type textarea "x"
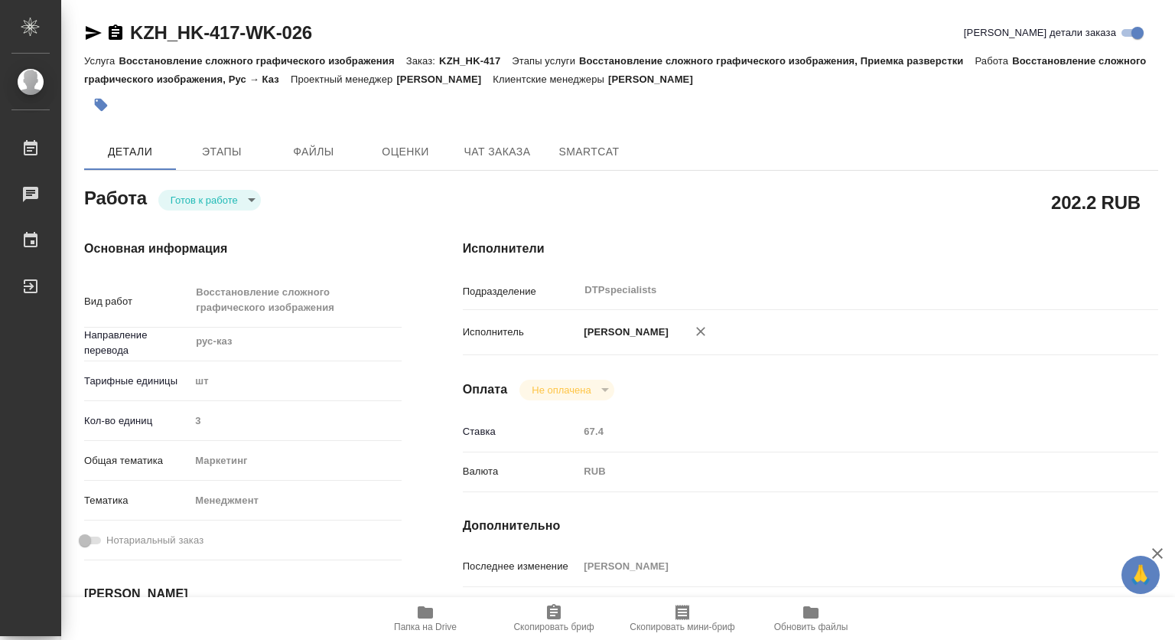
type textarea "x"
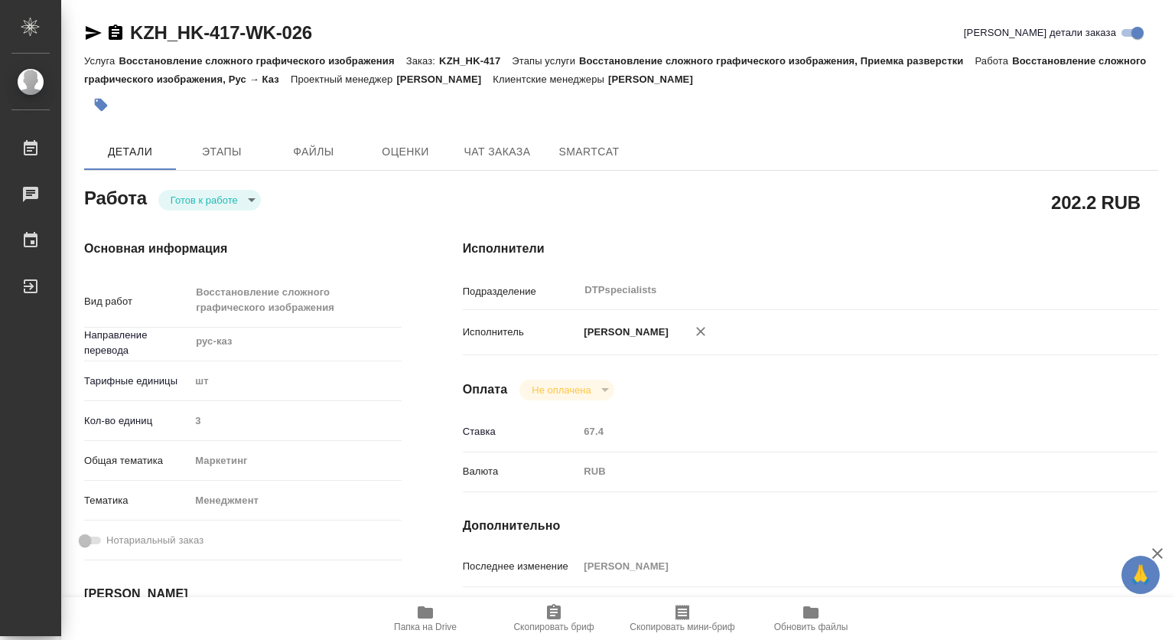
type textarea "x"
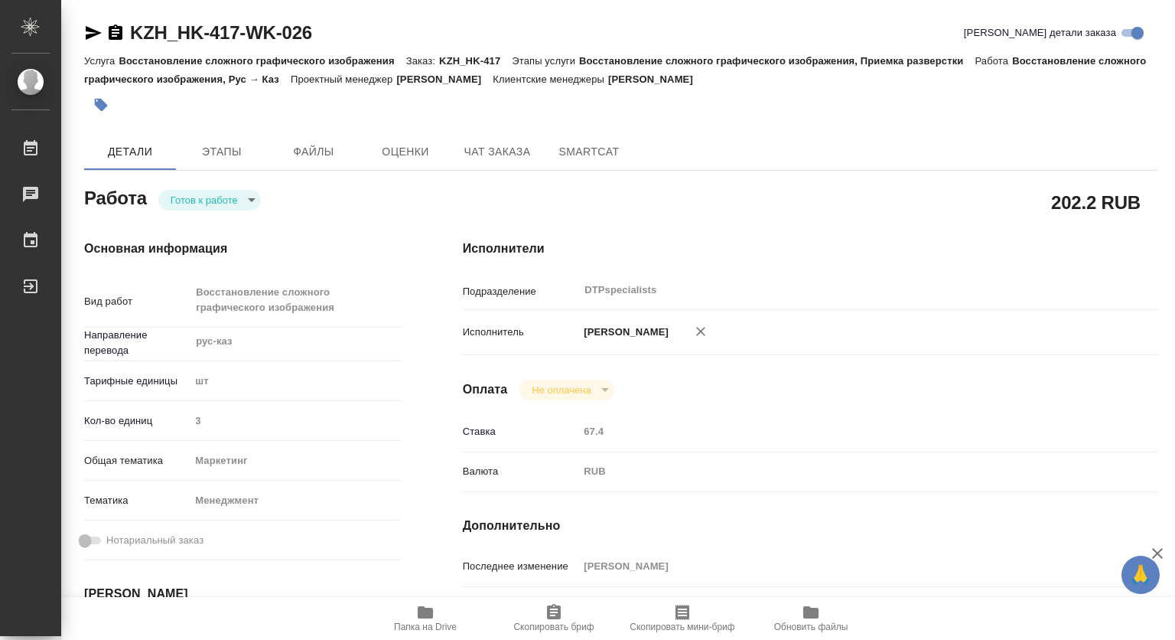
click at [1142, 403] on div "Исполнители Подразделение DTPspecialists ​ Исполнитель Ковтун Светлана Оплата Н…" at bounding box center [810, 543] width 757 height 669
click at [234, 193] on body "🙏 .cls-1 fill:#fff; AWATERA Kovtun Svetlana Работы 0 Чаты График Выйти KZH_HK-4…" at bounding box center [587, 320] width 1175 height 640
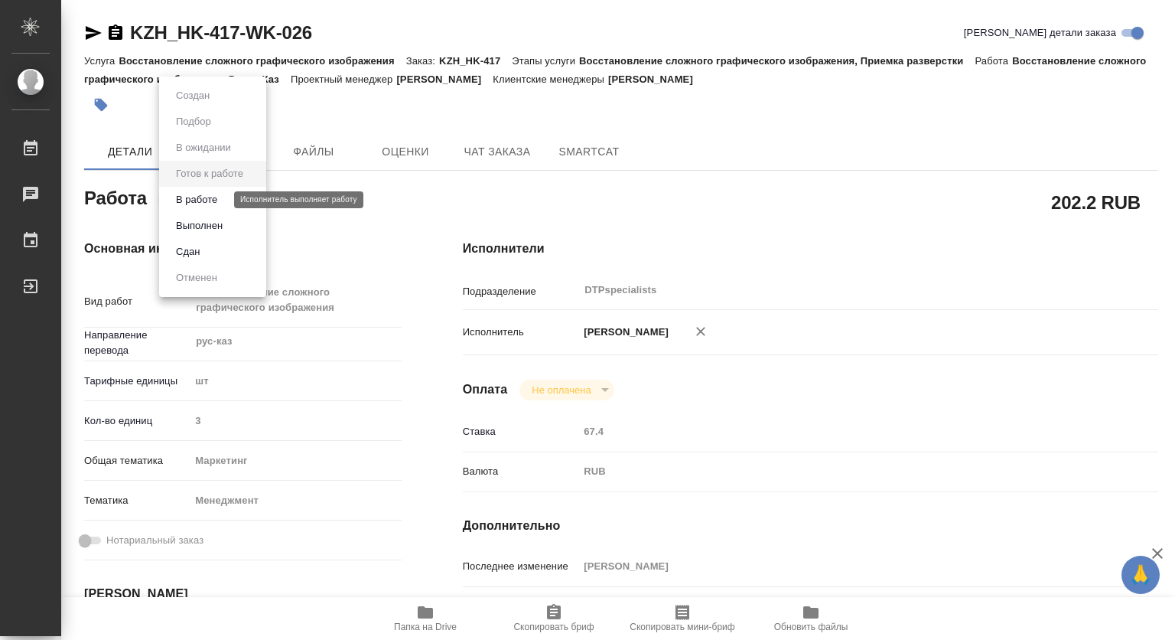
click at [191, 194] on button "В работе" at bounding box center [196, 199] width 51 height 17
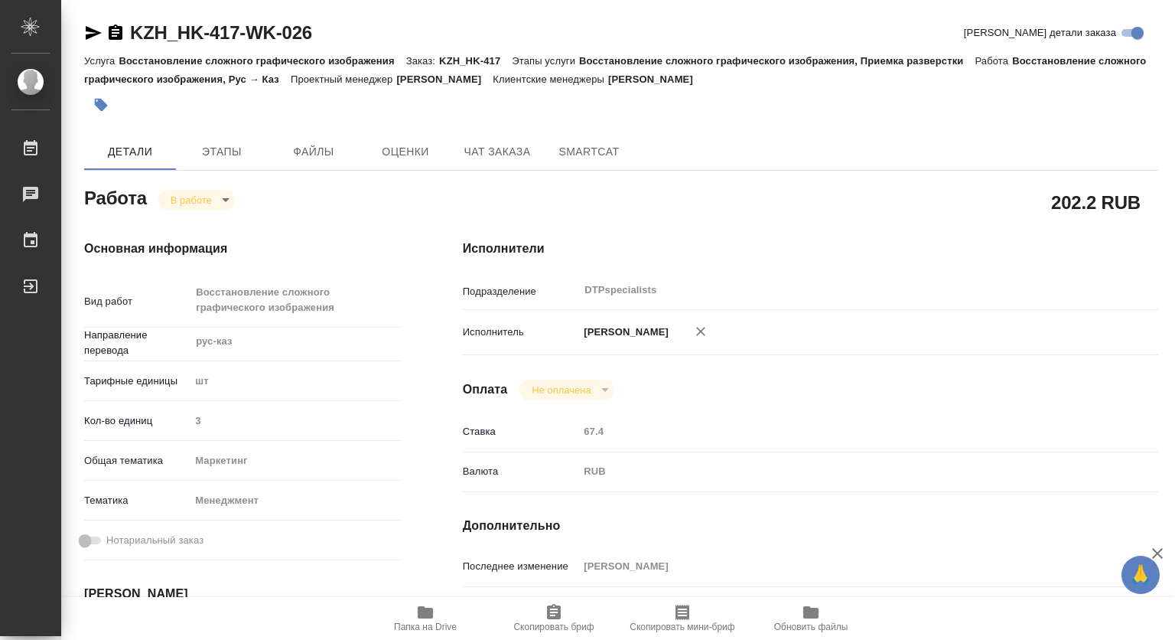
type textarea "x"
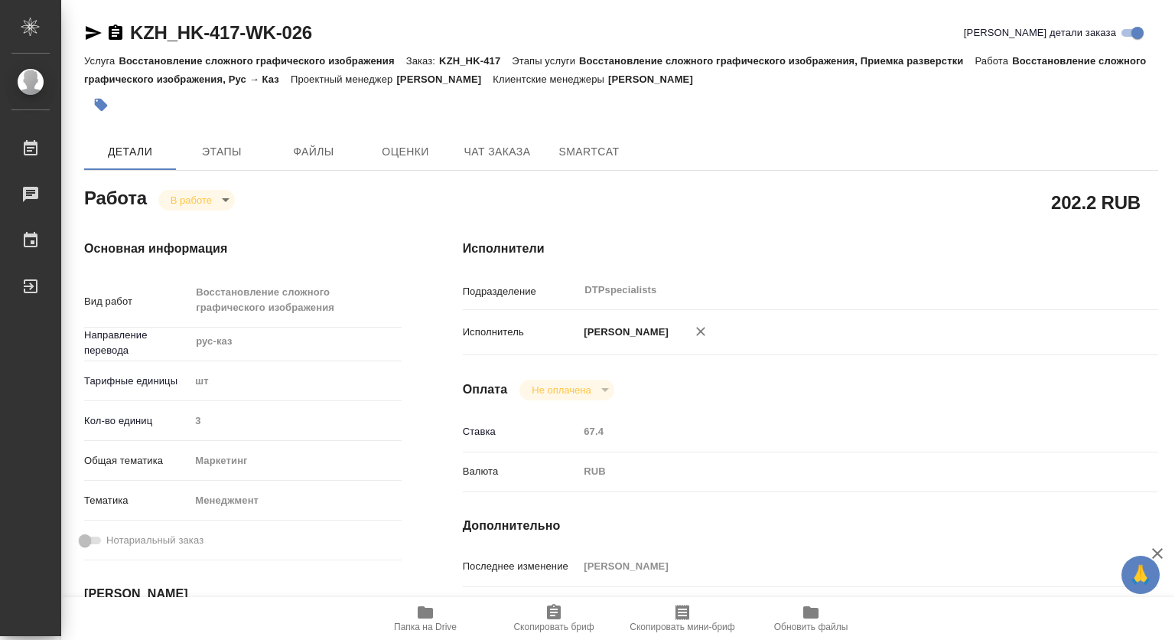
type textarea "x"
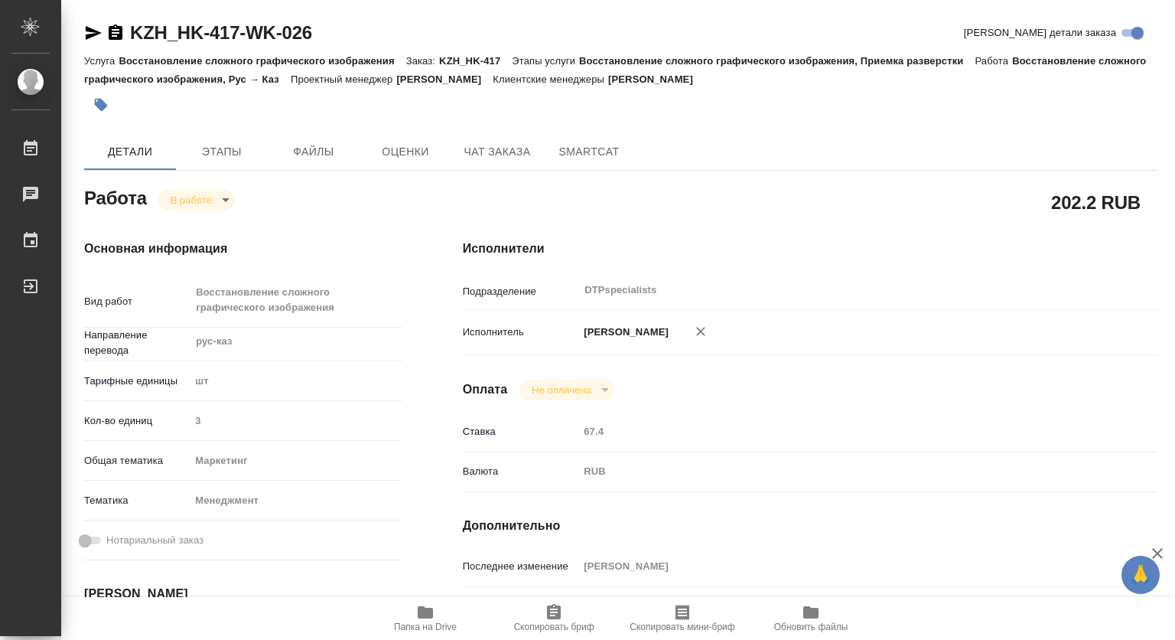
type textarea "x"
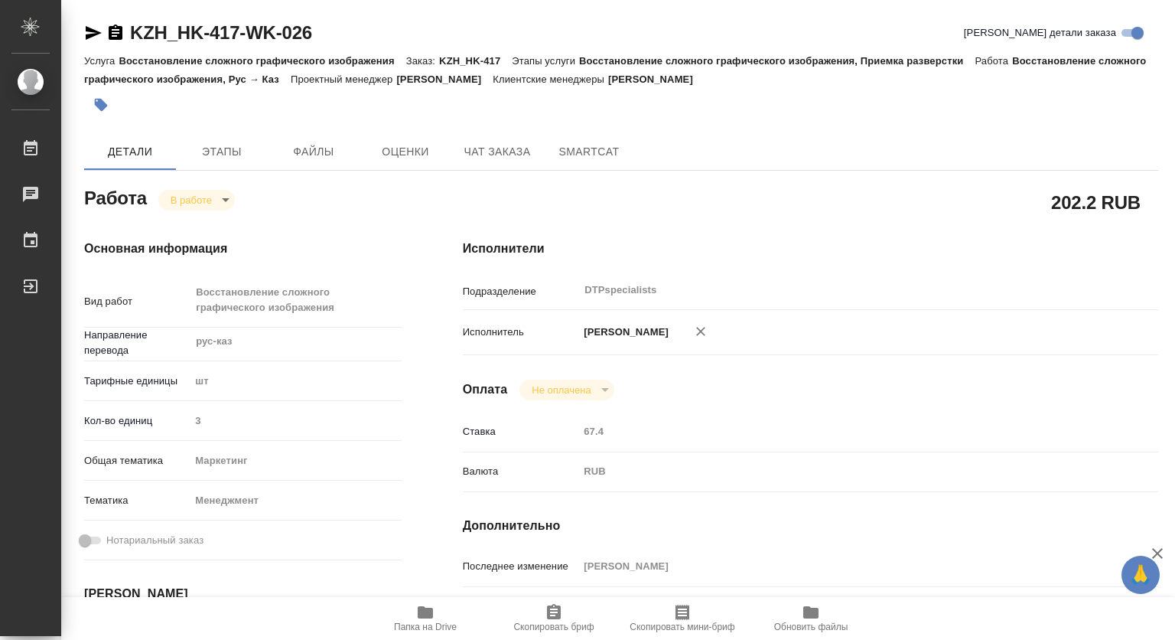
scroll to position [230, 0]
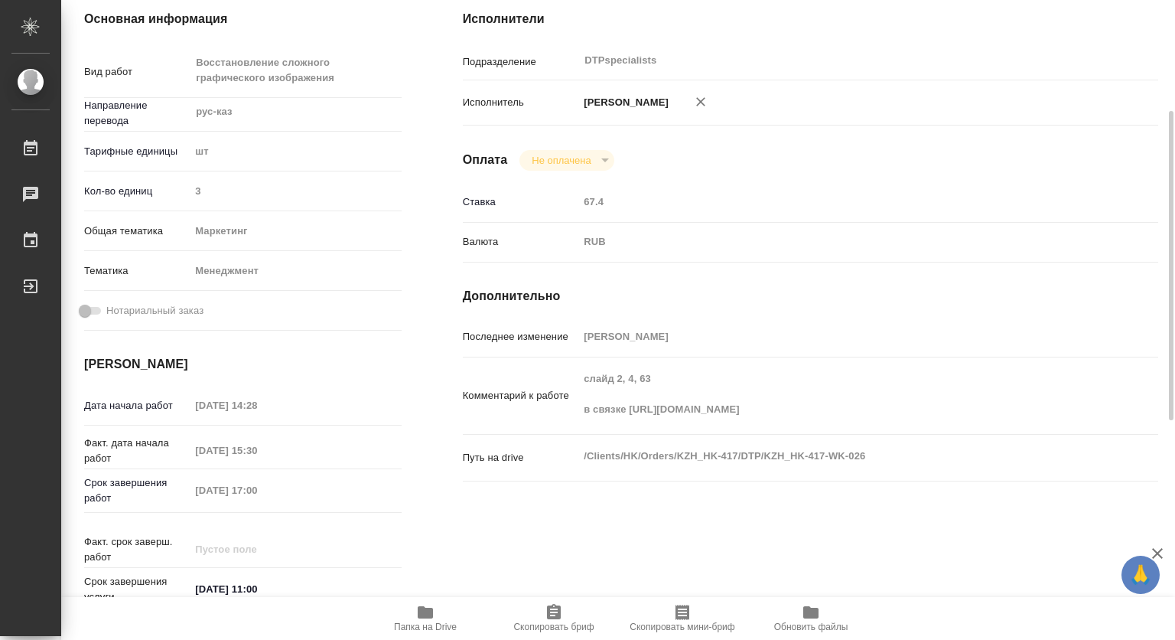
type textarea "x"
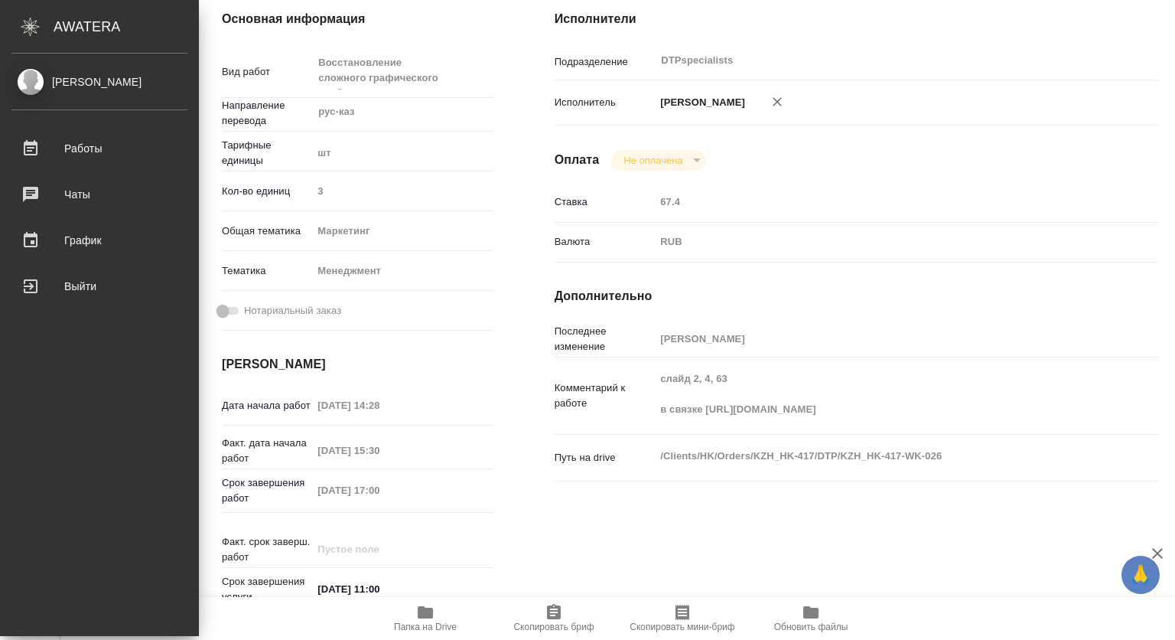
type textarea "x"
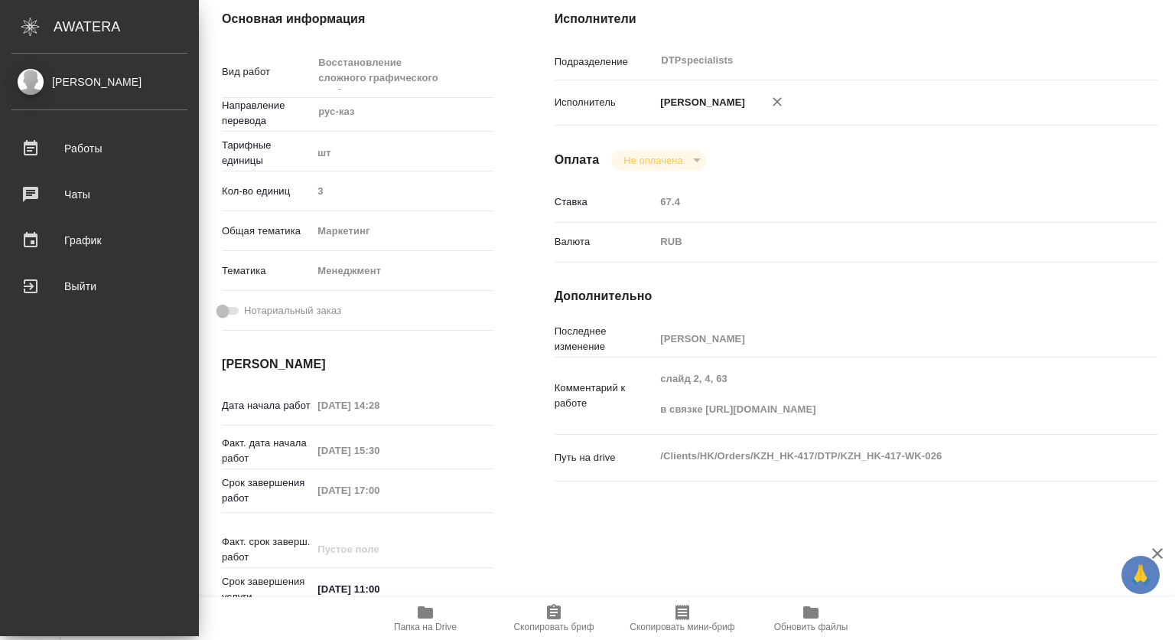
type textarea "x"
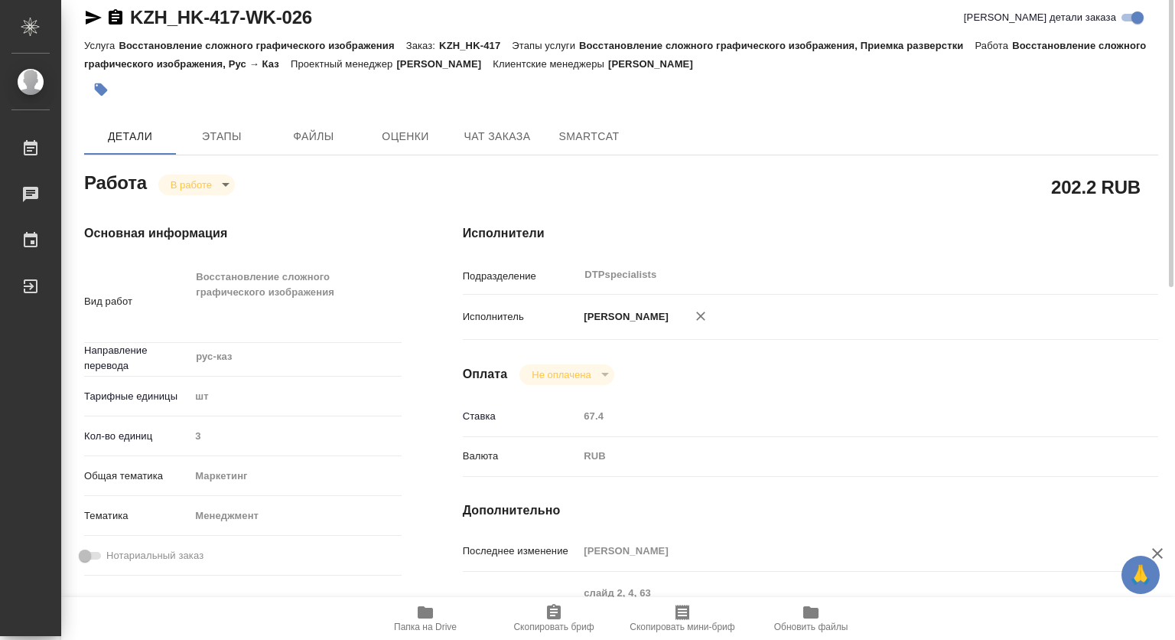
scroll to position [0, 0]
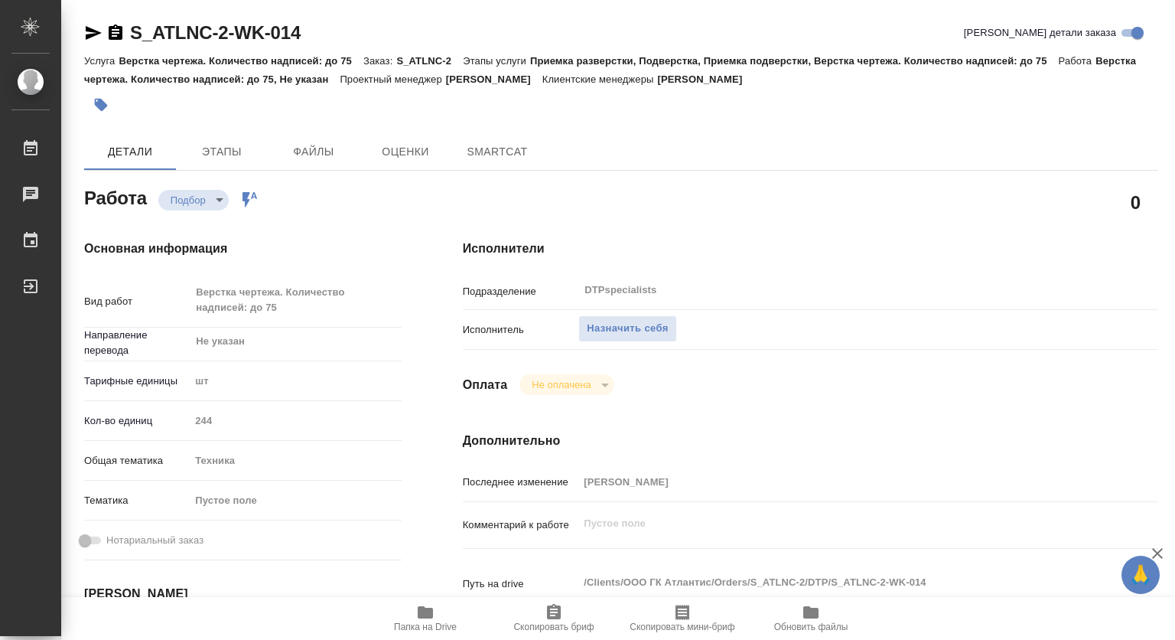
type textarea "x"
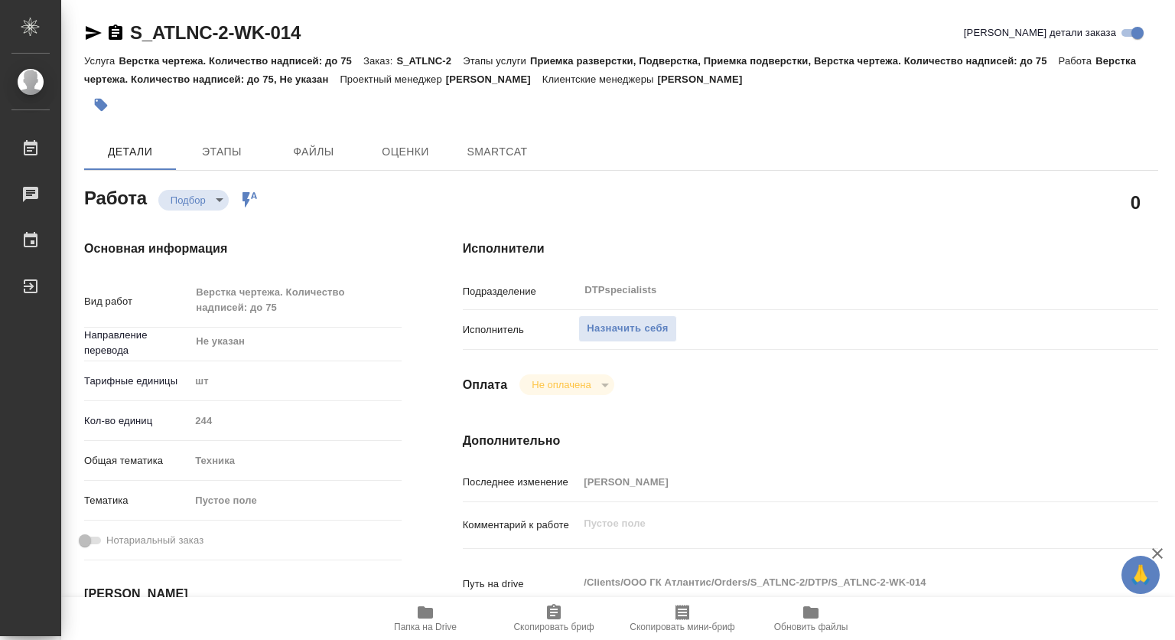
type textarea "x"
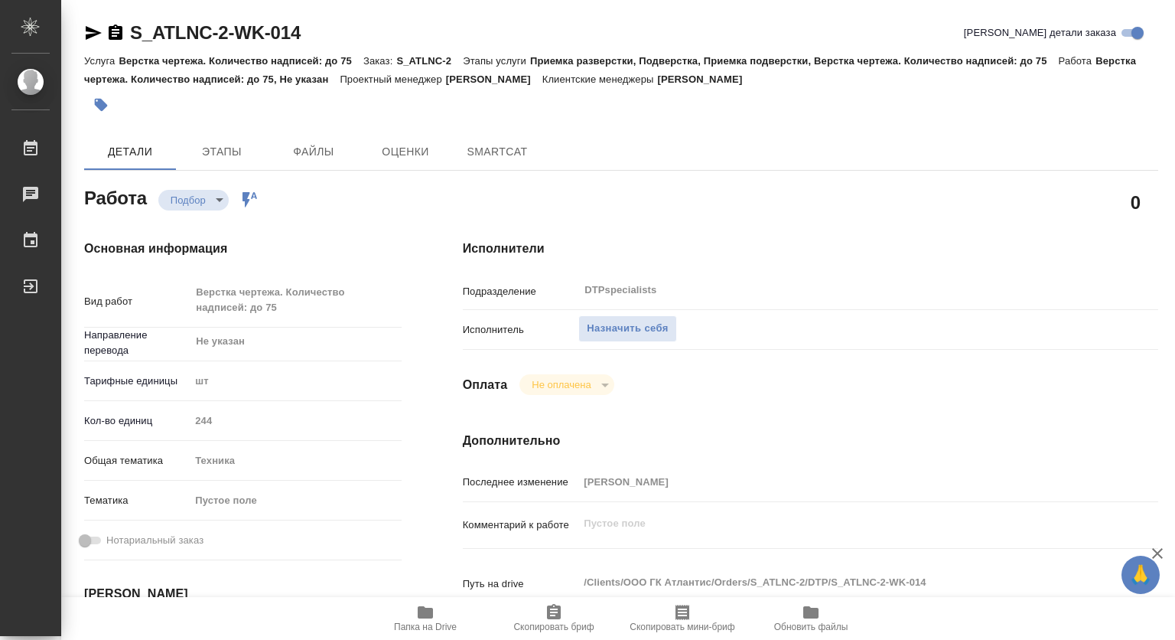
type textarea "x"
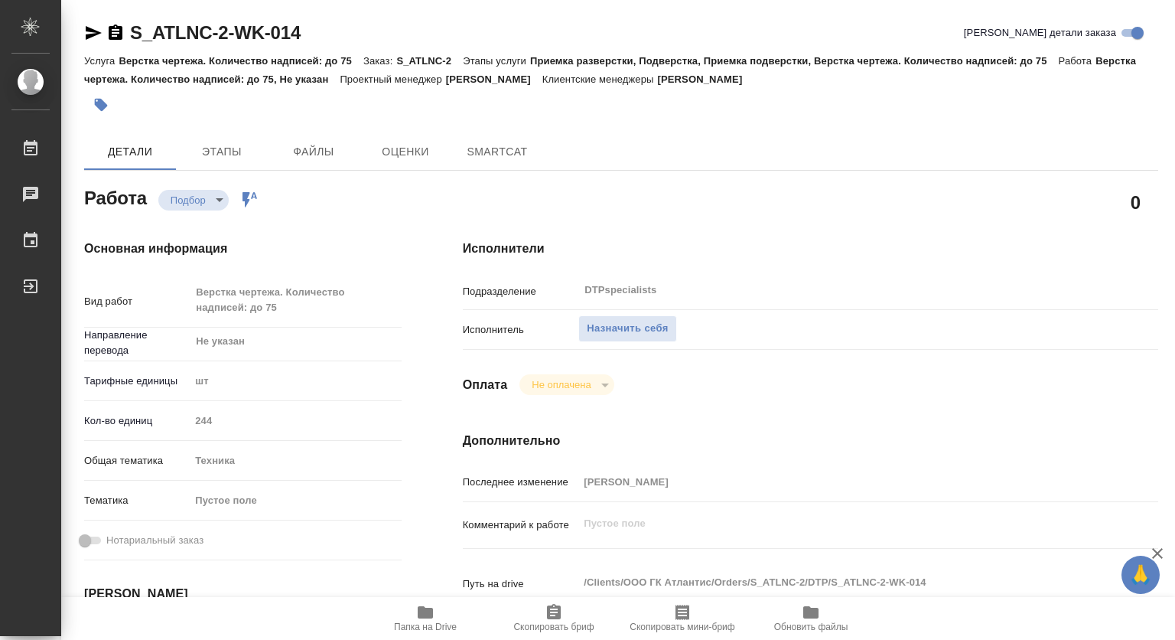
type textarea "x"
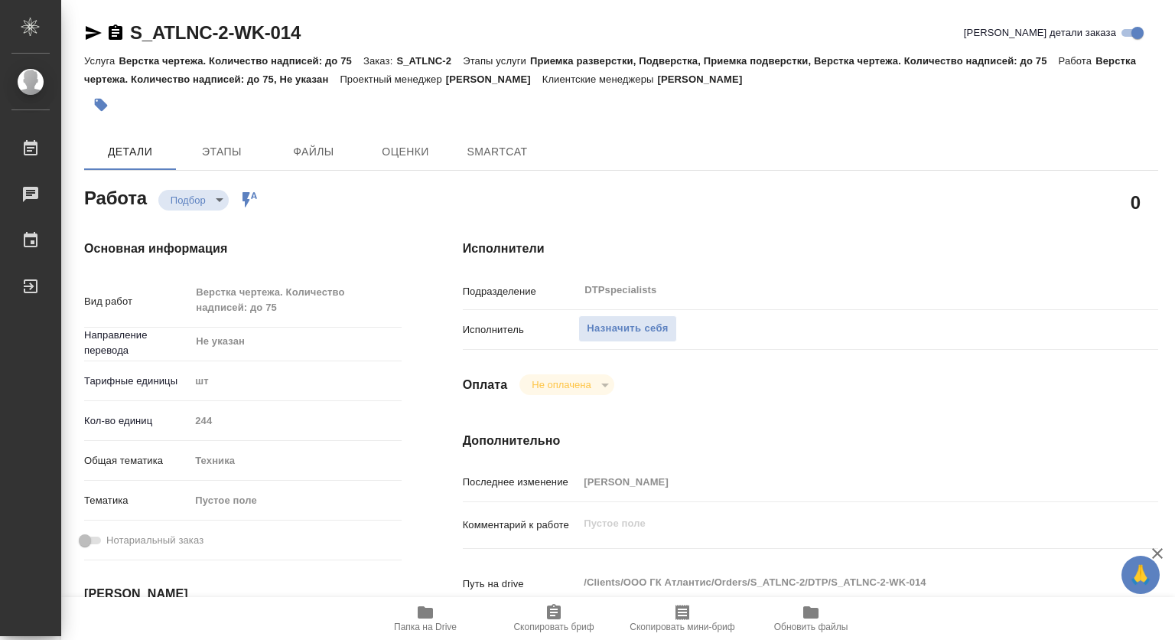
scroll to position [153, 0]
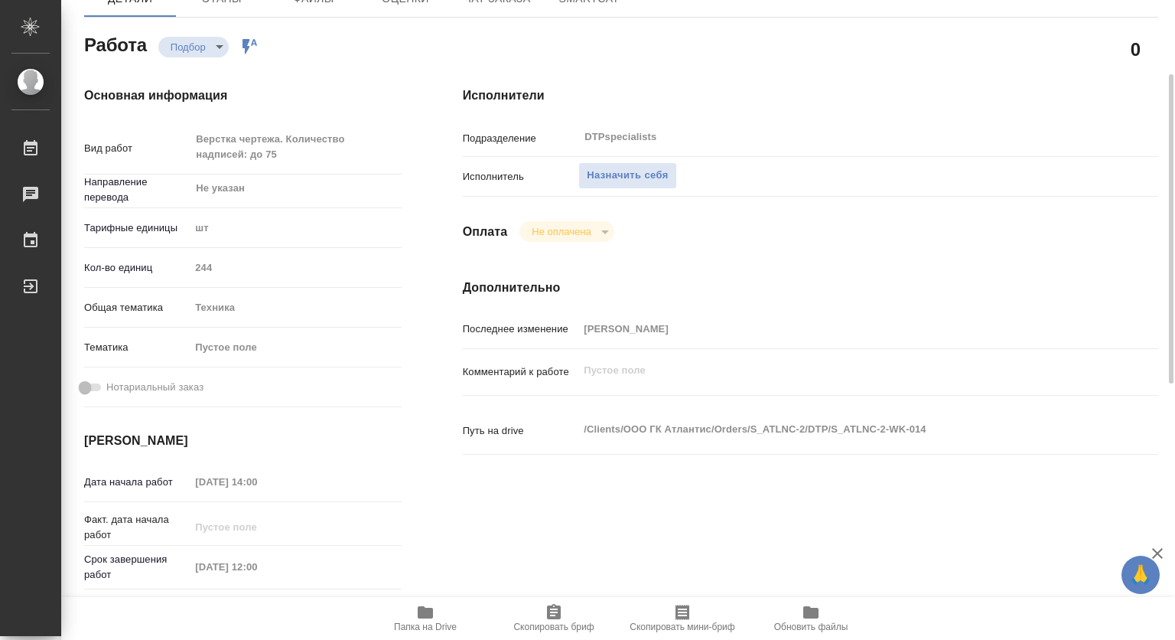
type textarea "x"
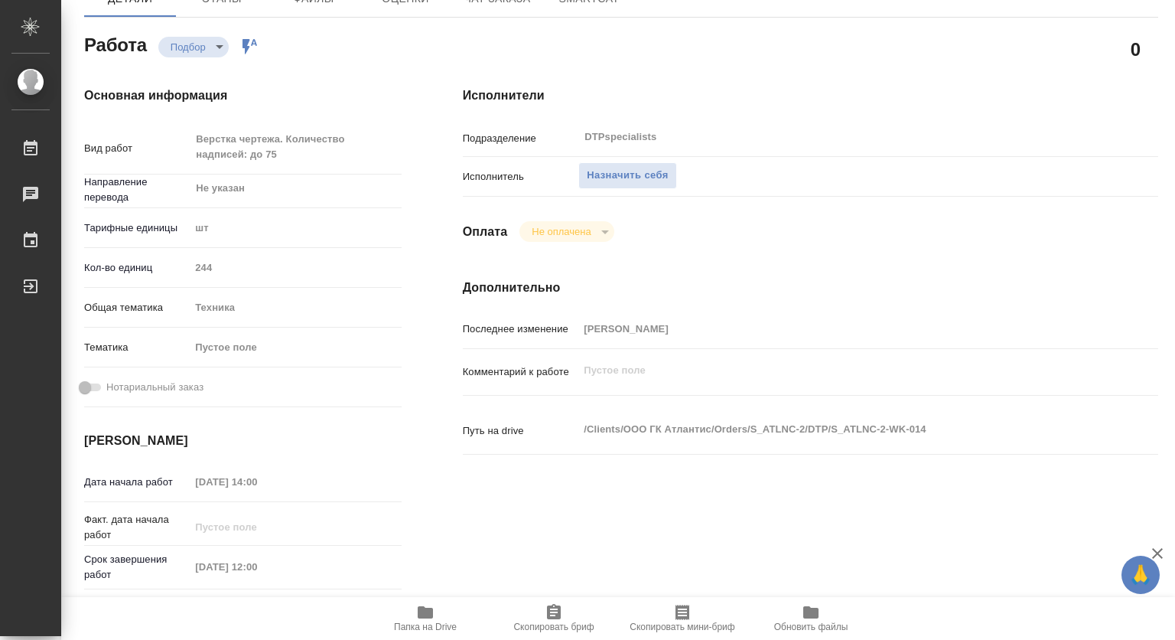
type textarea "x"
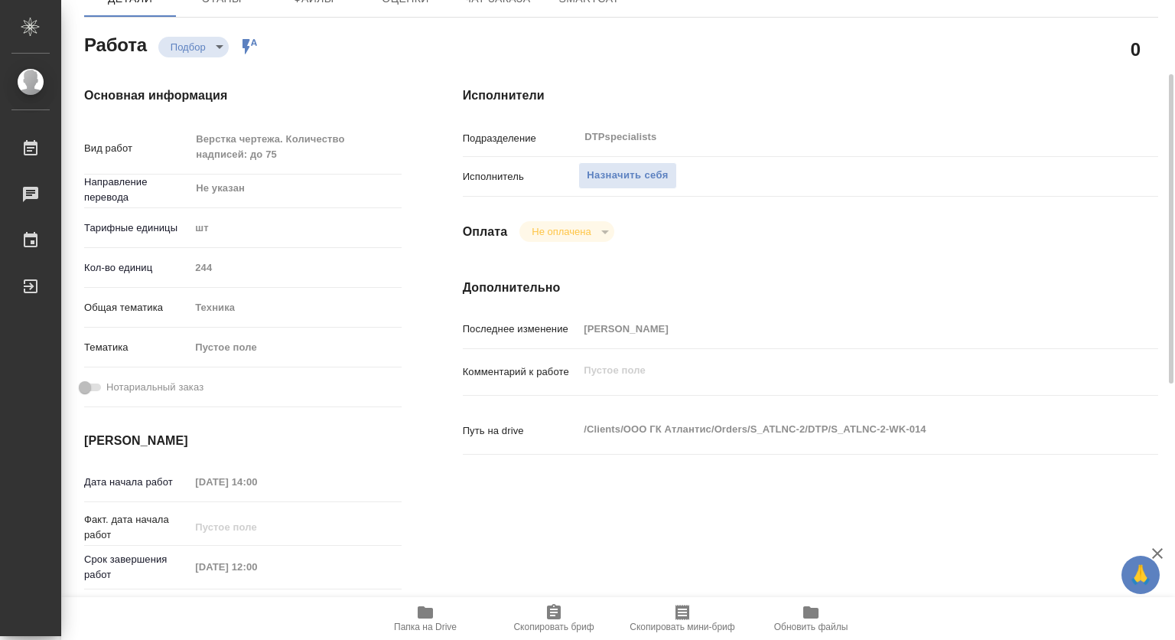
scroll to position [0, 0]
